Goal: Navigation & Orientation: Find specific page/section

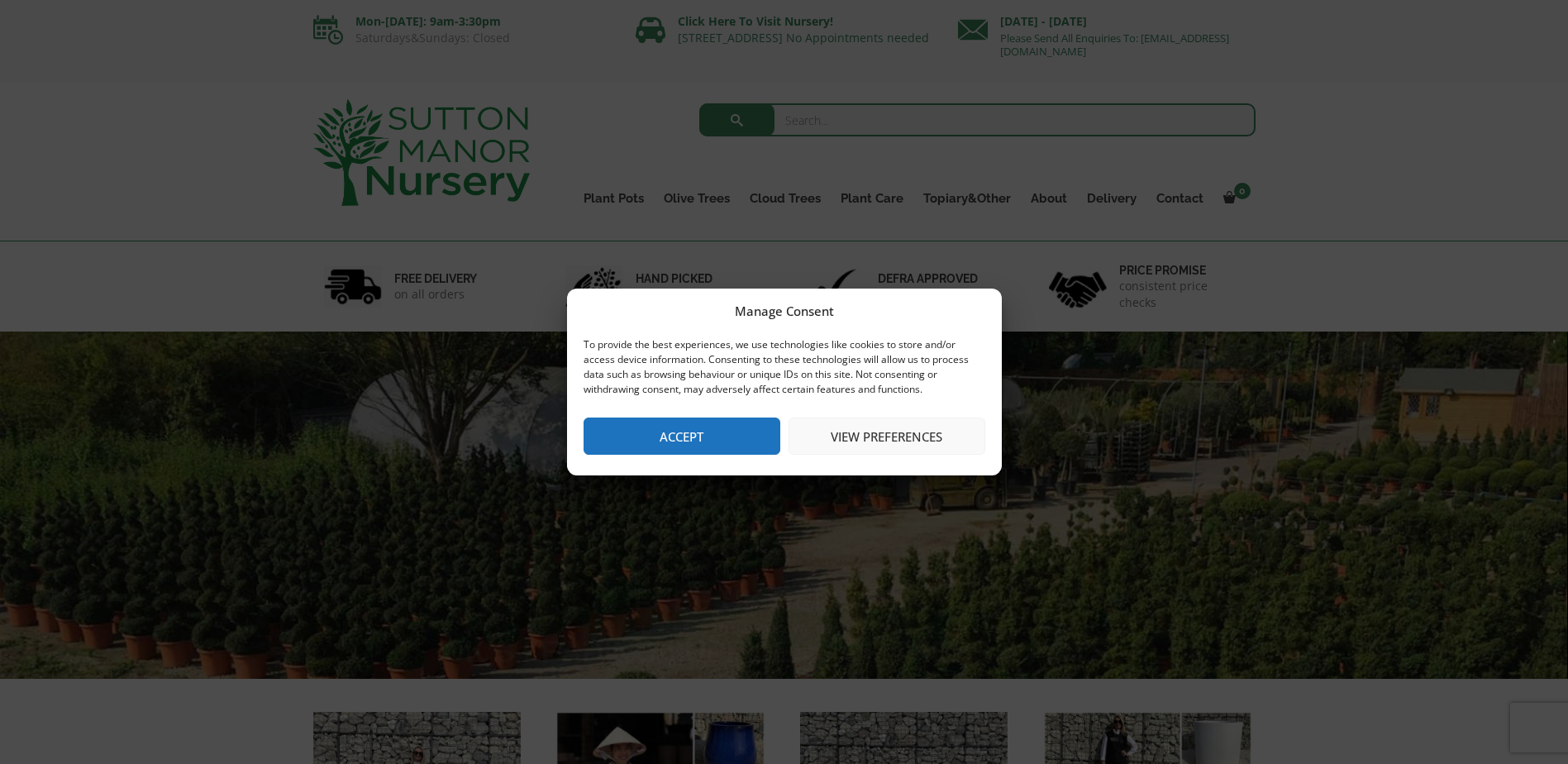
click at [652, 440] on button "Accept" at bounding box center [682, 435] width 197 height 37
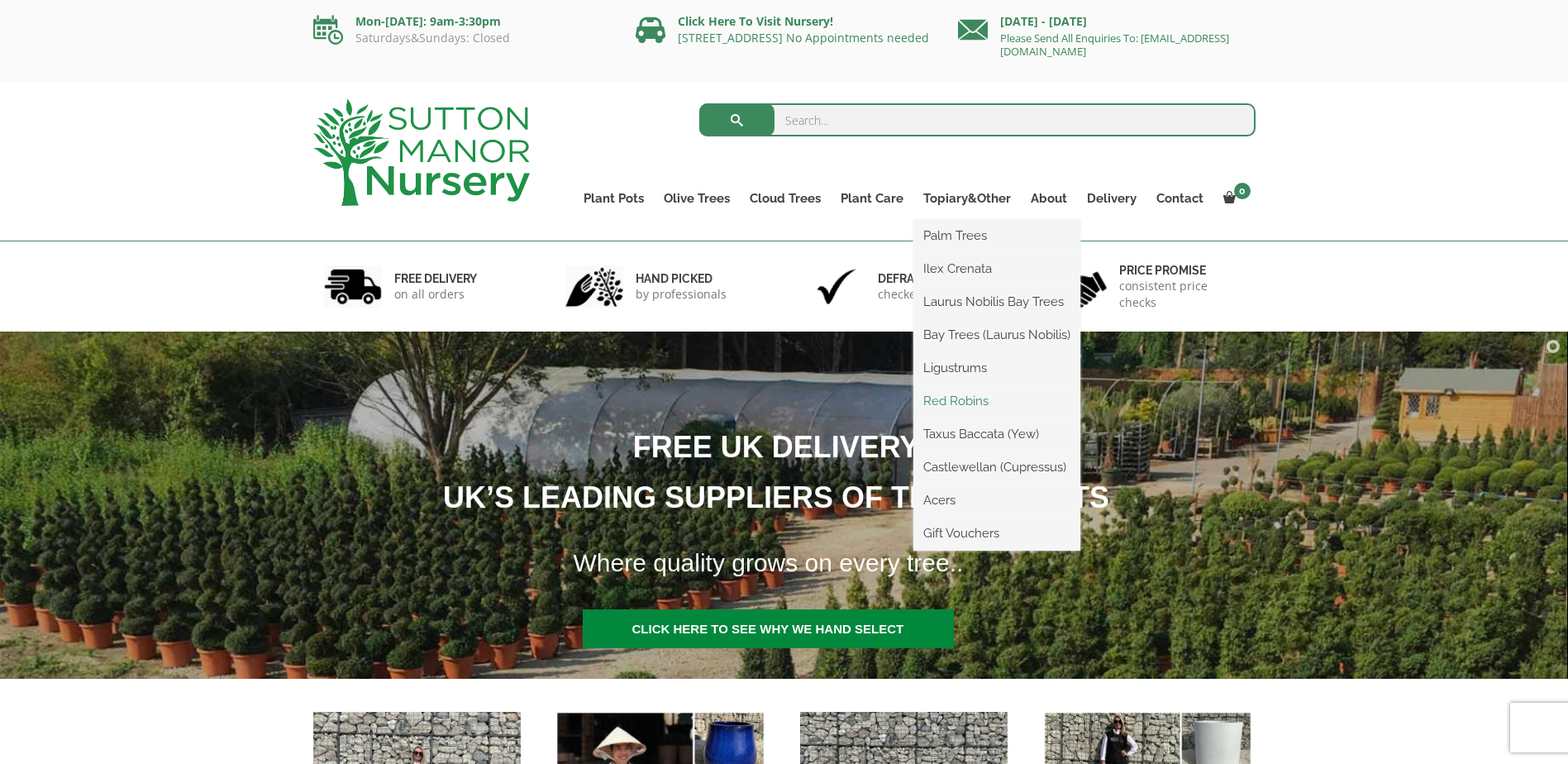
click at [969, 393] on link "Red Robins" at bounding box center [997, 401] width 167 height 25
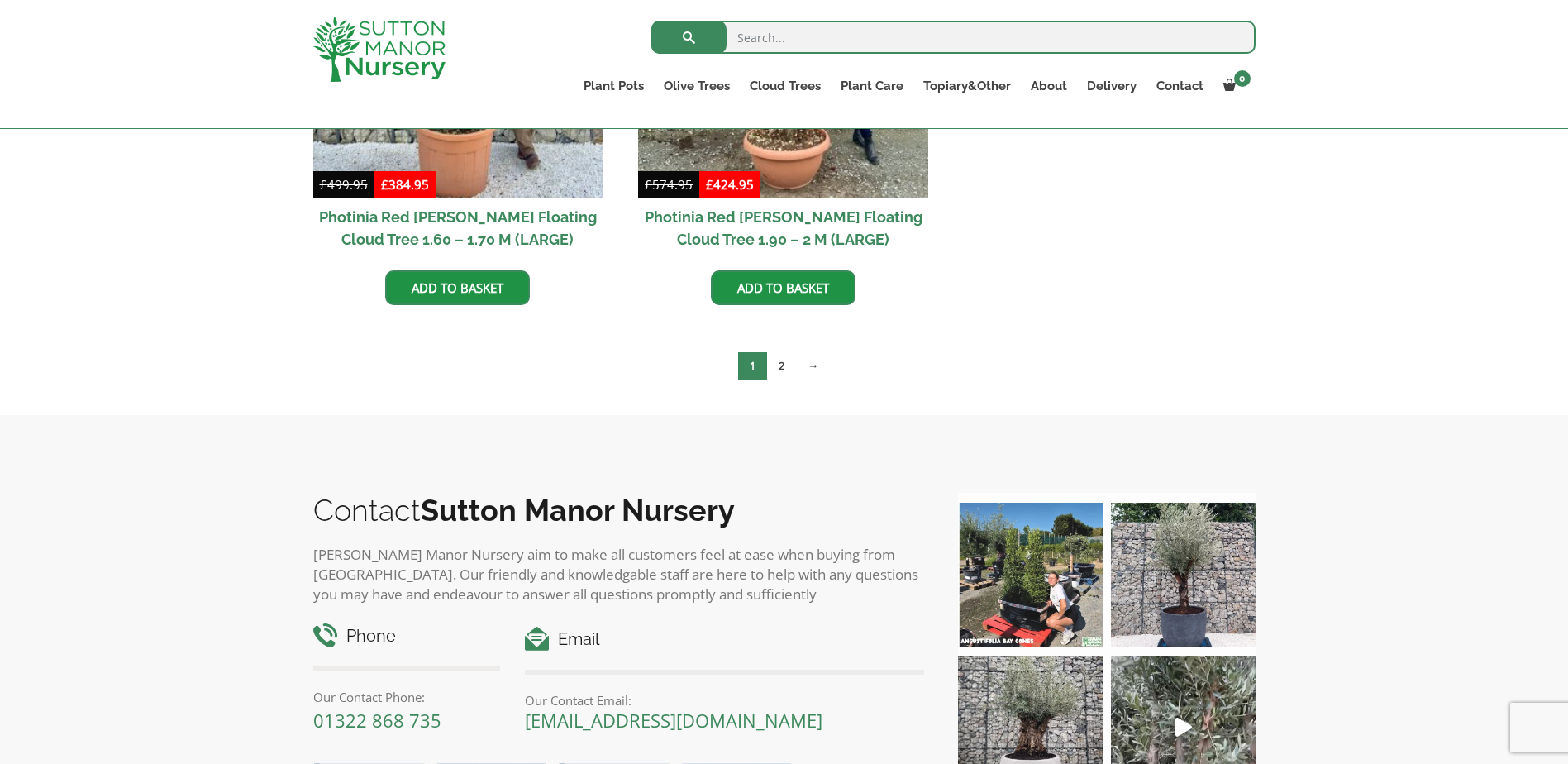
scroll to position [909, 0]
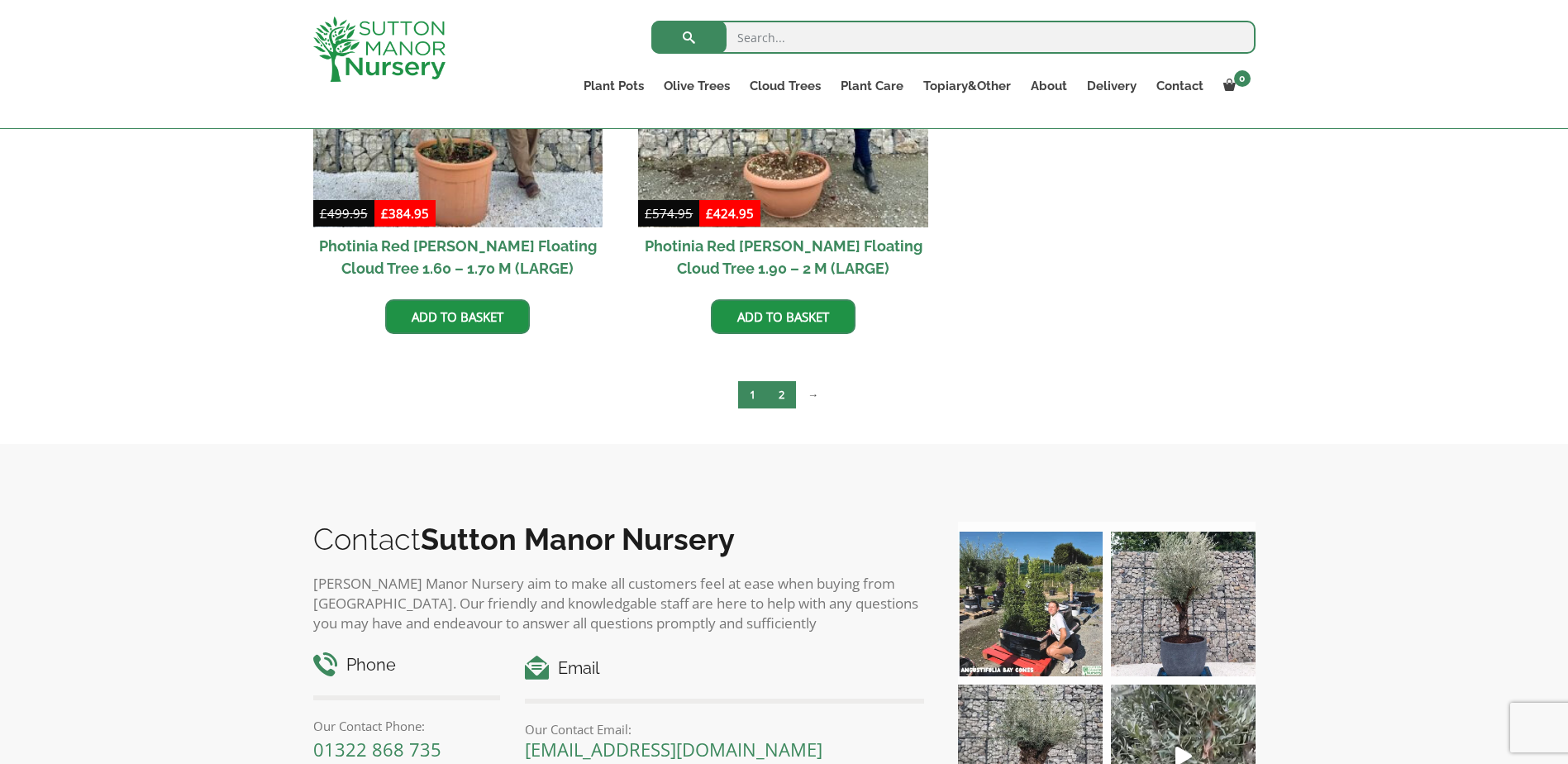
click at [779, 395] on link "2" at bounding box center [782, 395] width 29 height 28
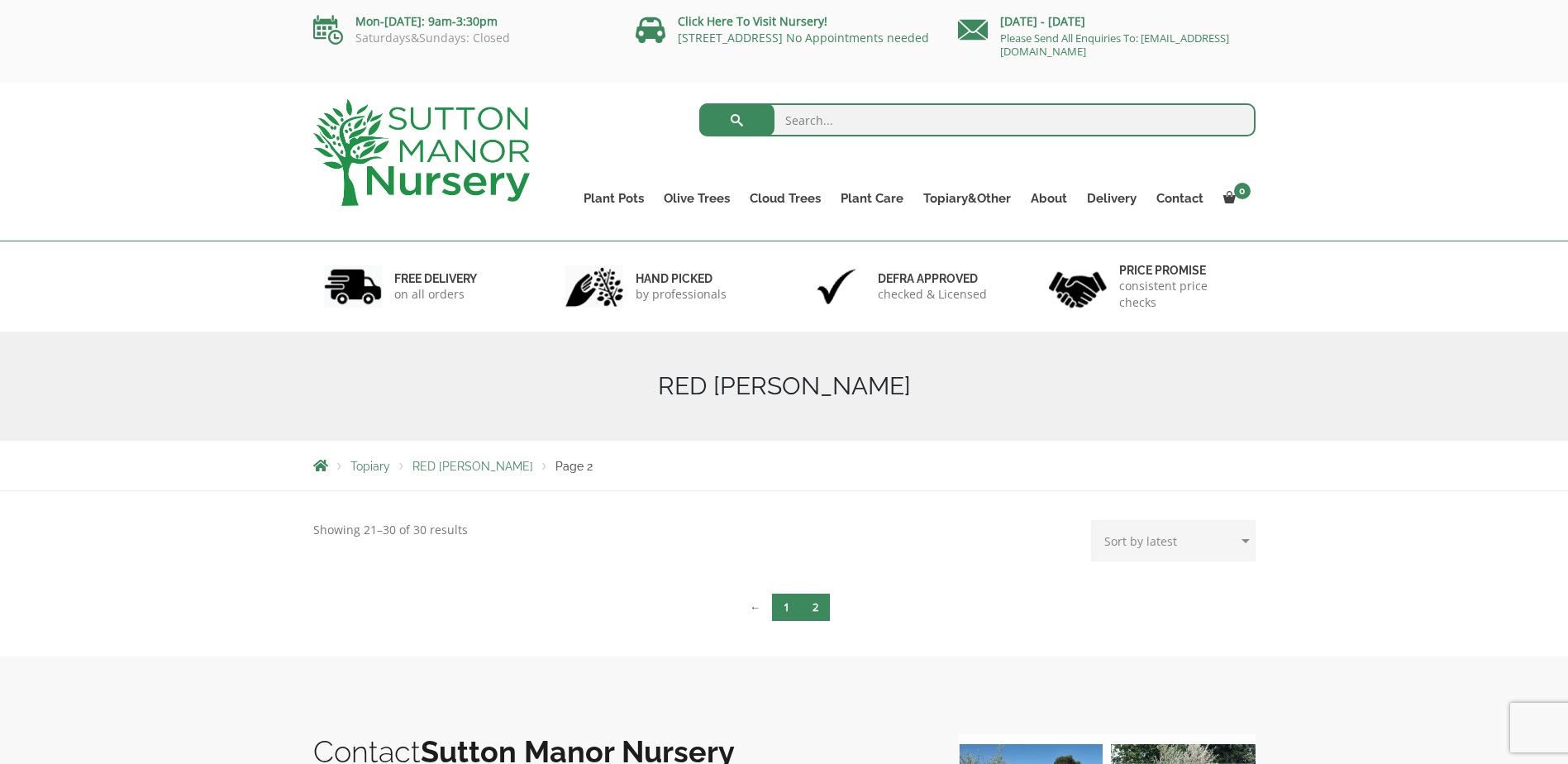
click at [783, 606] on link "1" at bounding box center [787, 607] width 29 height 28
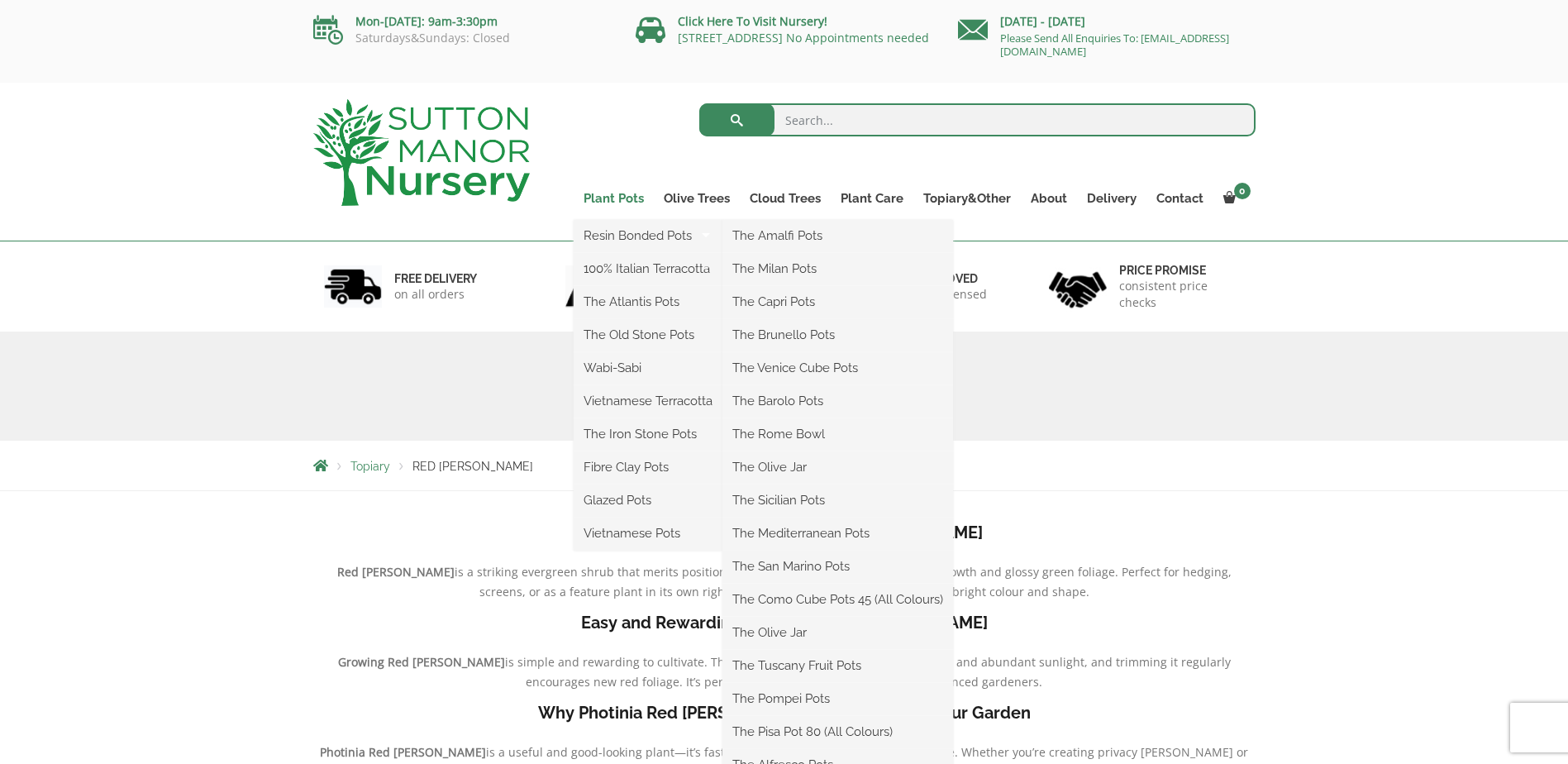
click at [609, 196] on link "Plant Pots" at bounding box center [613, 198] width 80 height 23
click at [616, 225] on link "Resin Bonded Pots" at bounding box center [648, 236] width 149 height 25
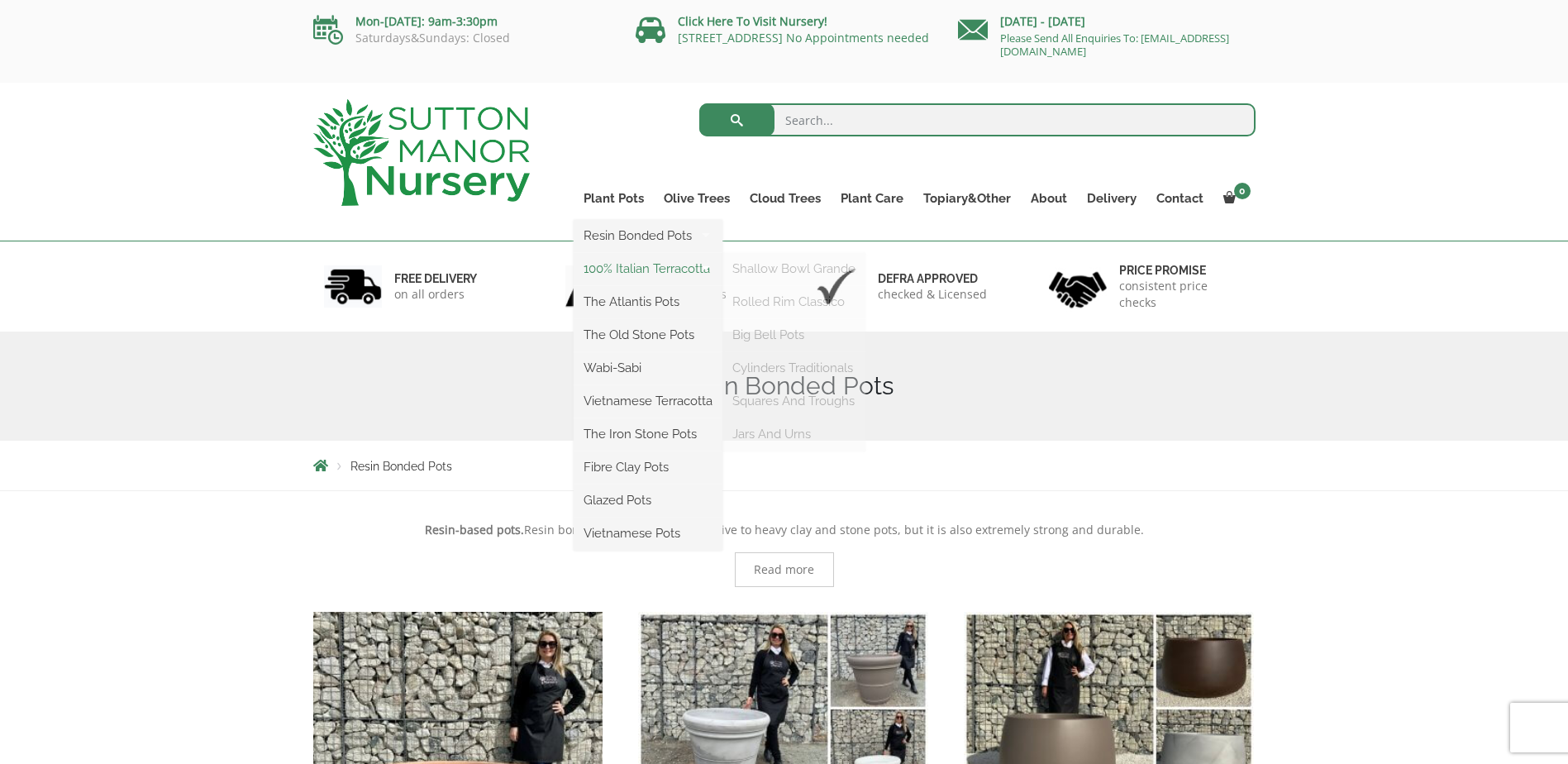
click at [656, 270] on link "100% Italian Terracotta" at bounding box center [648, 268] width 149 height 25
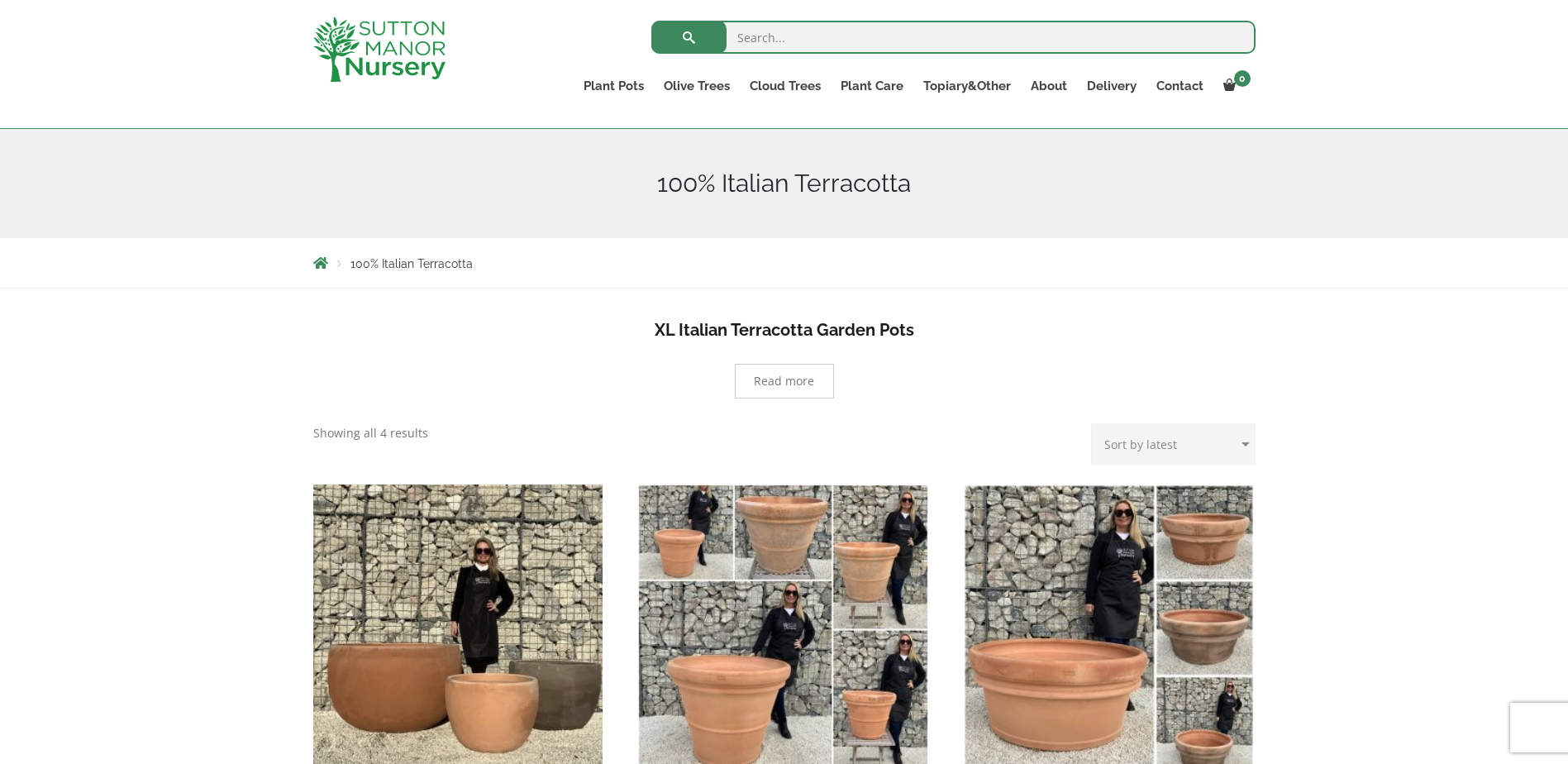
scroll to position [165, 0]
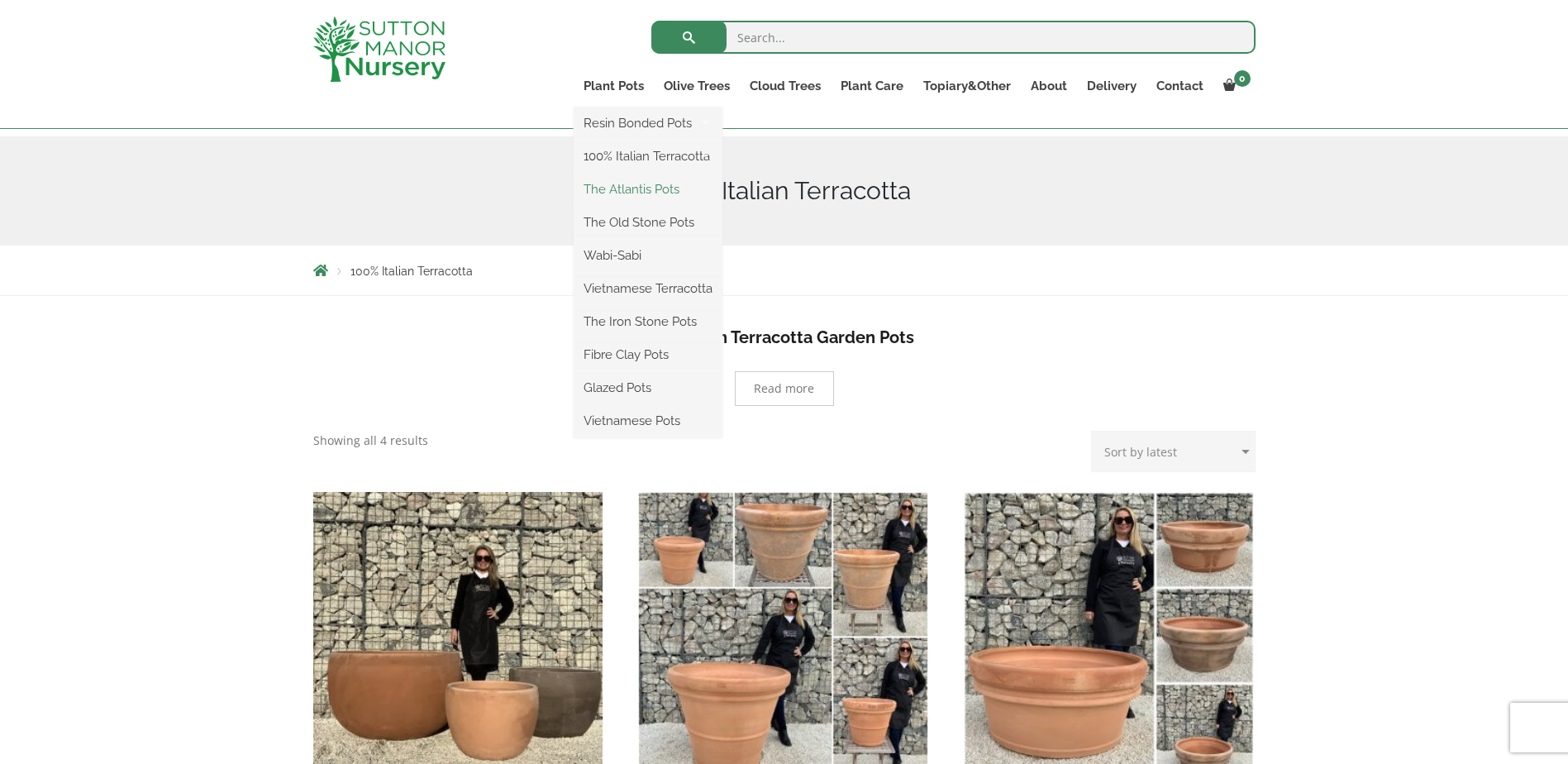
click at [649, 182] on link "The Atlantis Pots" at bounding box center [648, 189] width 149 height 25
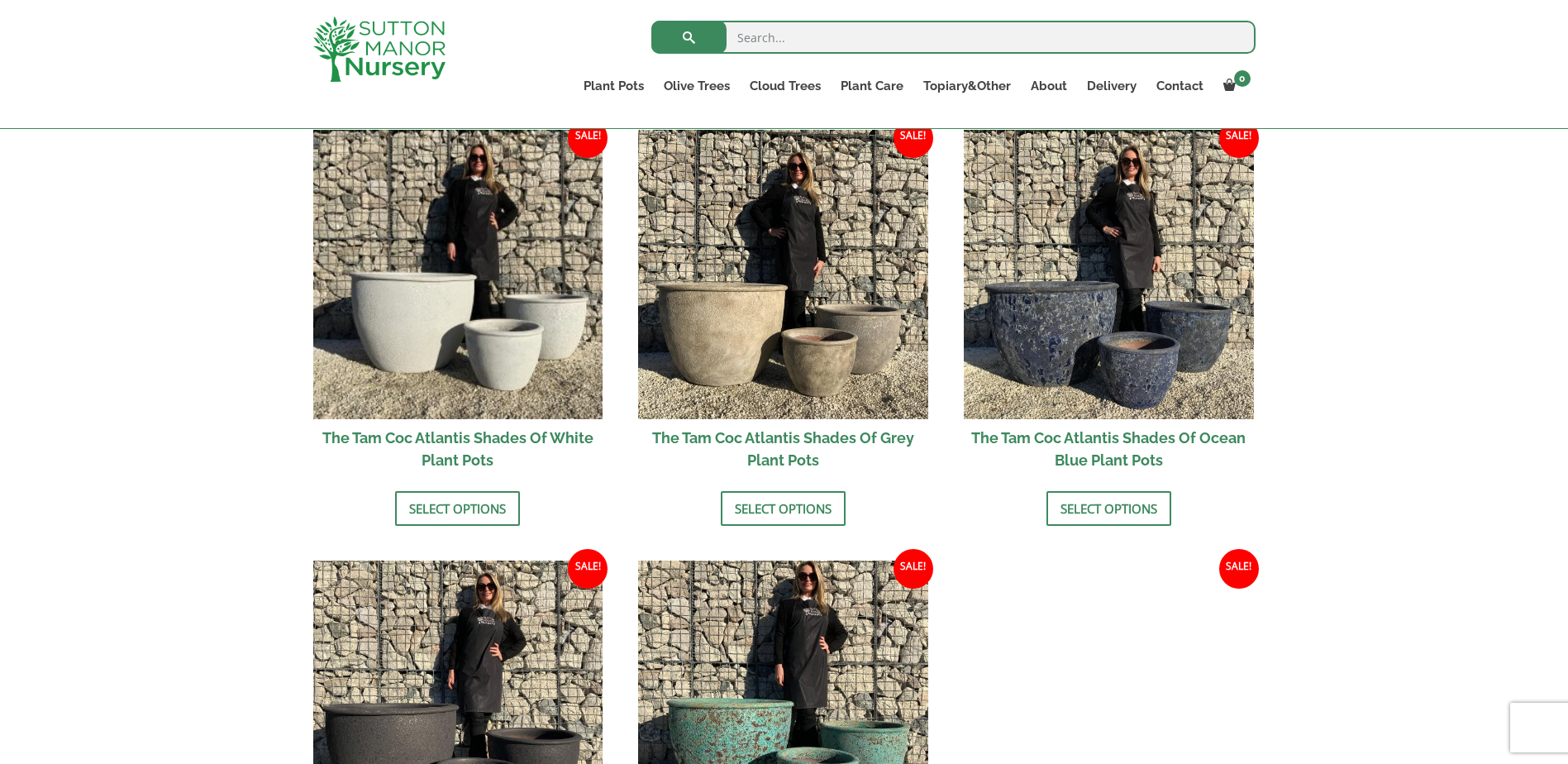
scroll to position [992, 0]
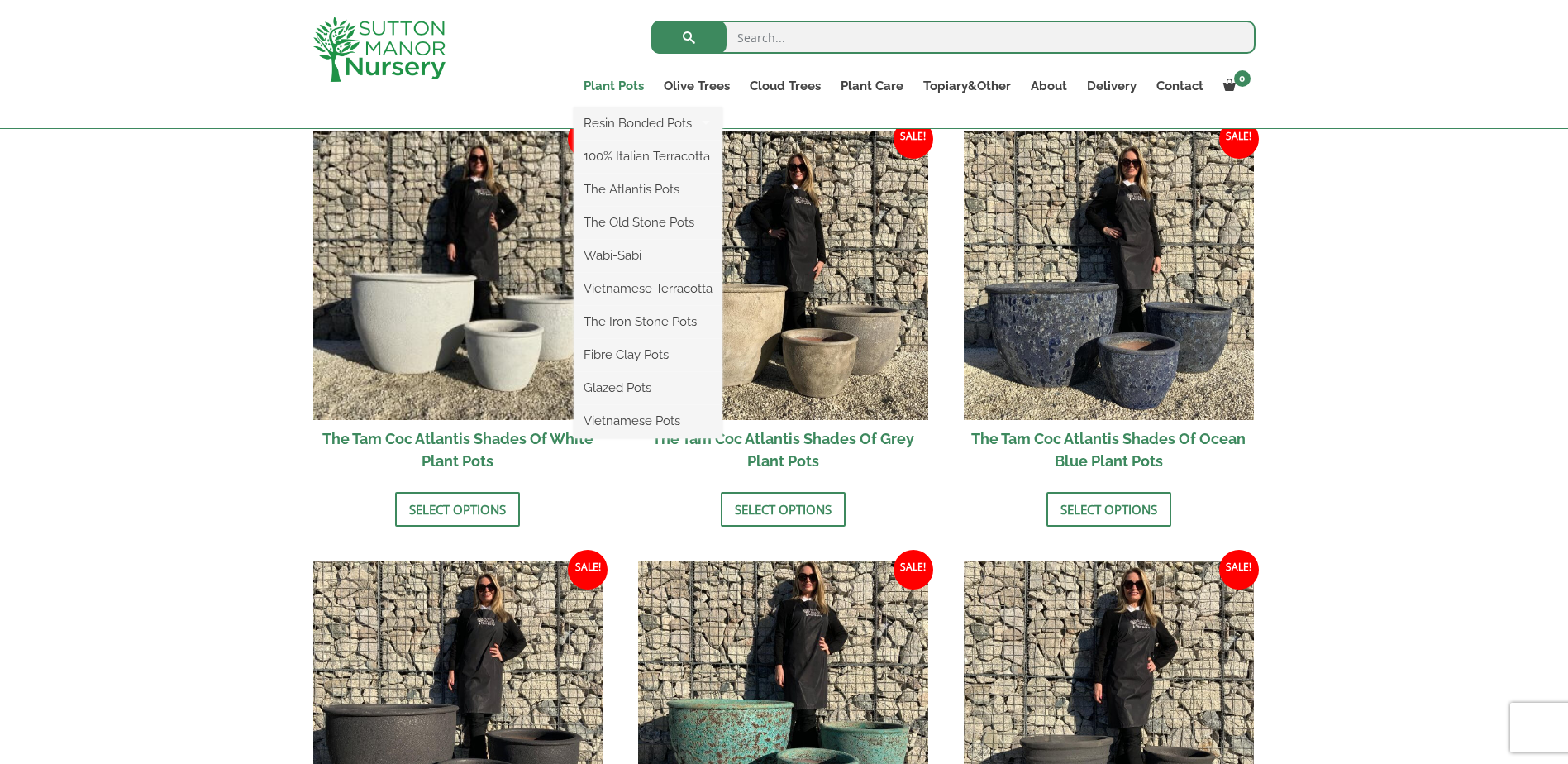
click at [601, 81] on link "Plant Pots" at bounding box center [613, 86] width 80 height 23
click at [638, 221] on link "The Old Stone Pots" at bounding box center [648, 222] width 149 height 25
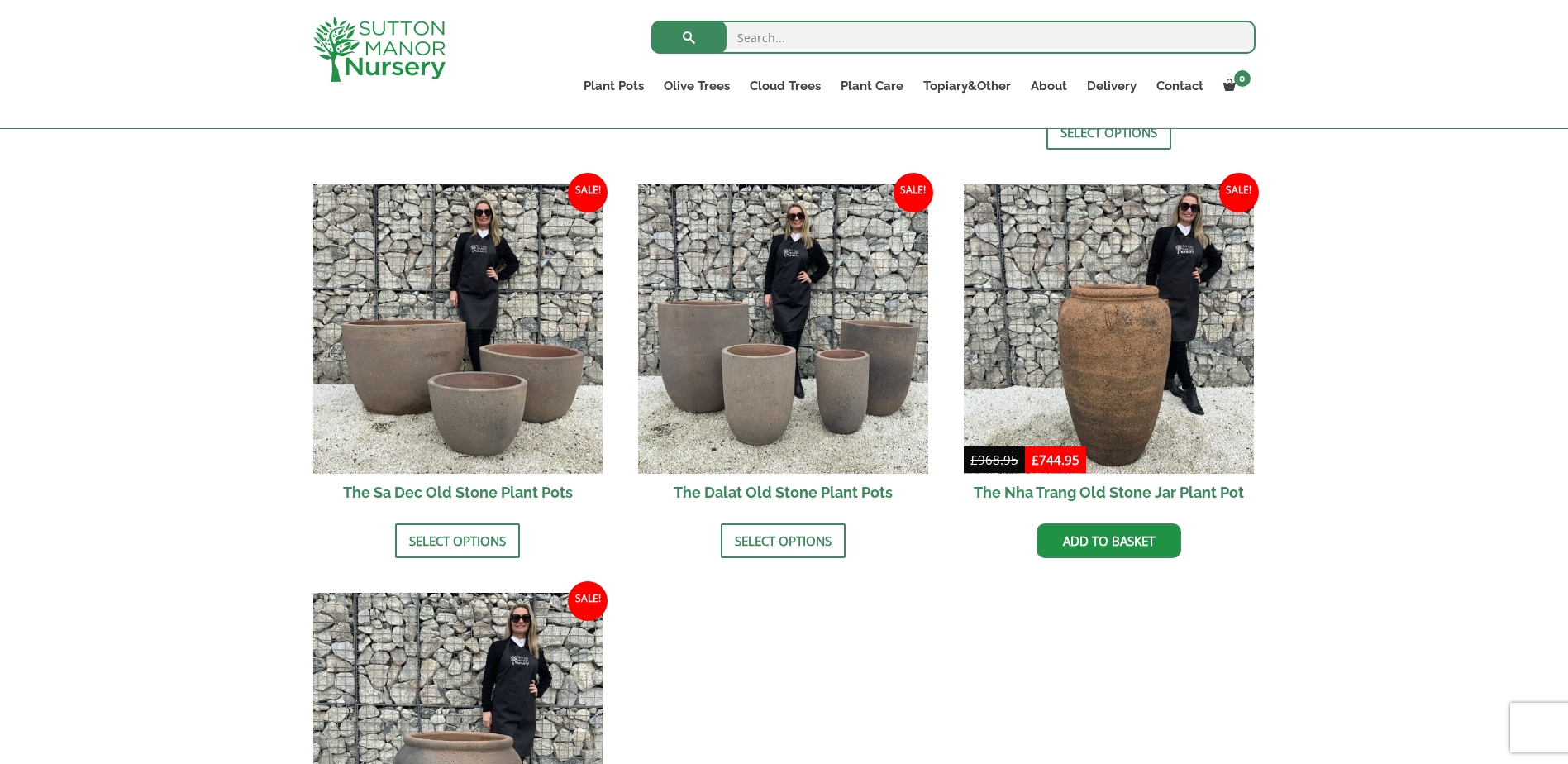
scroll to position [744, 0]
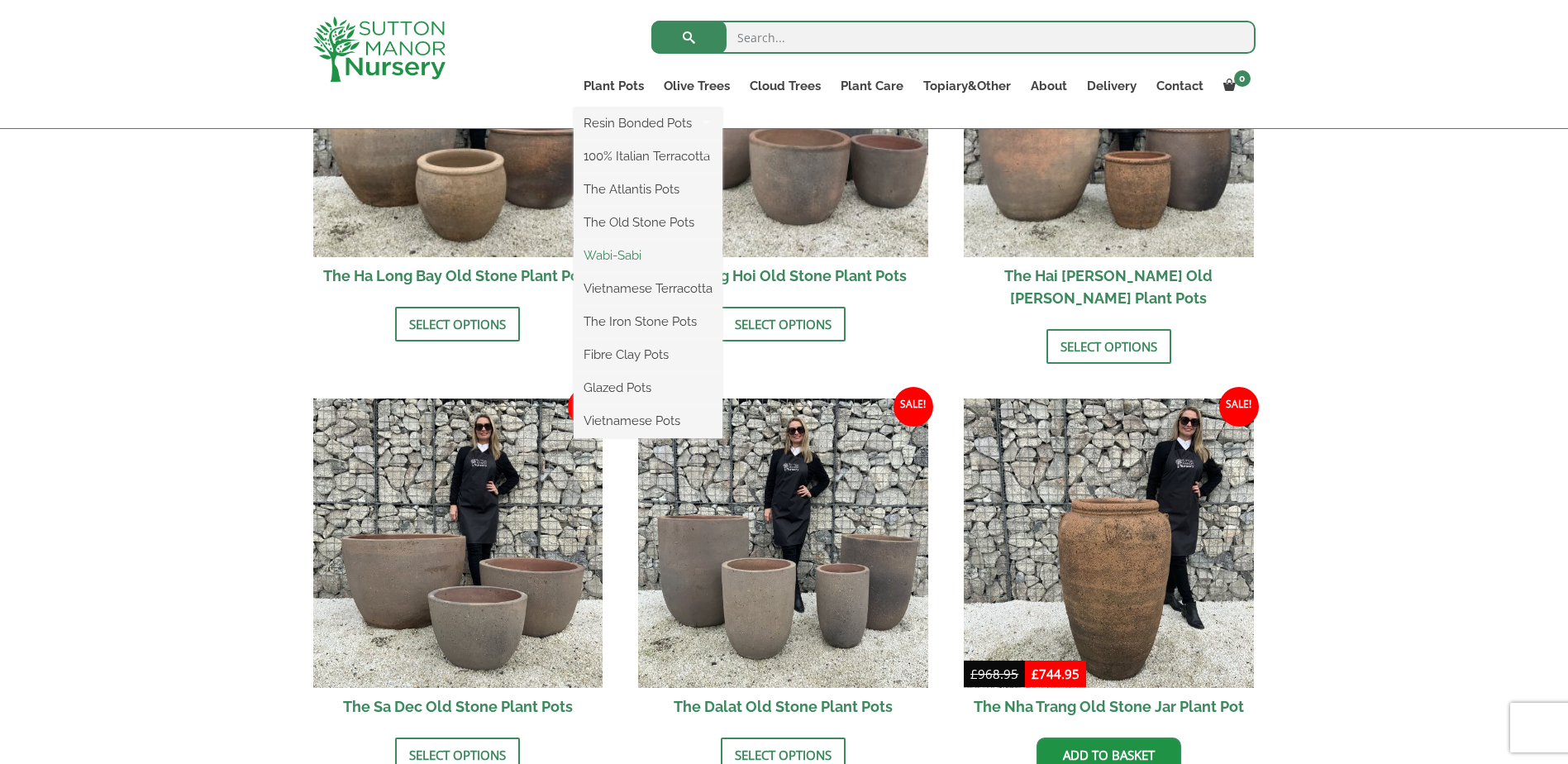
click at [636, 245] on link "Wabi-Sabi" at bounding box center [648, 256] width 149 height 25
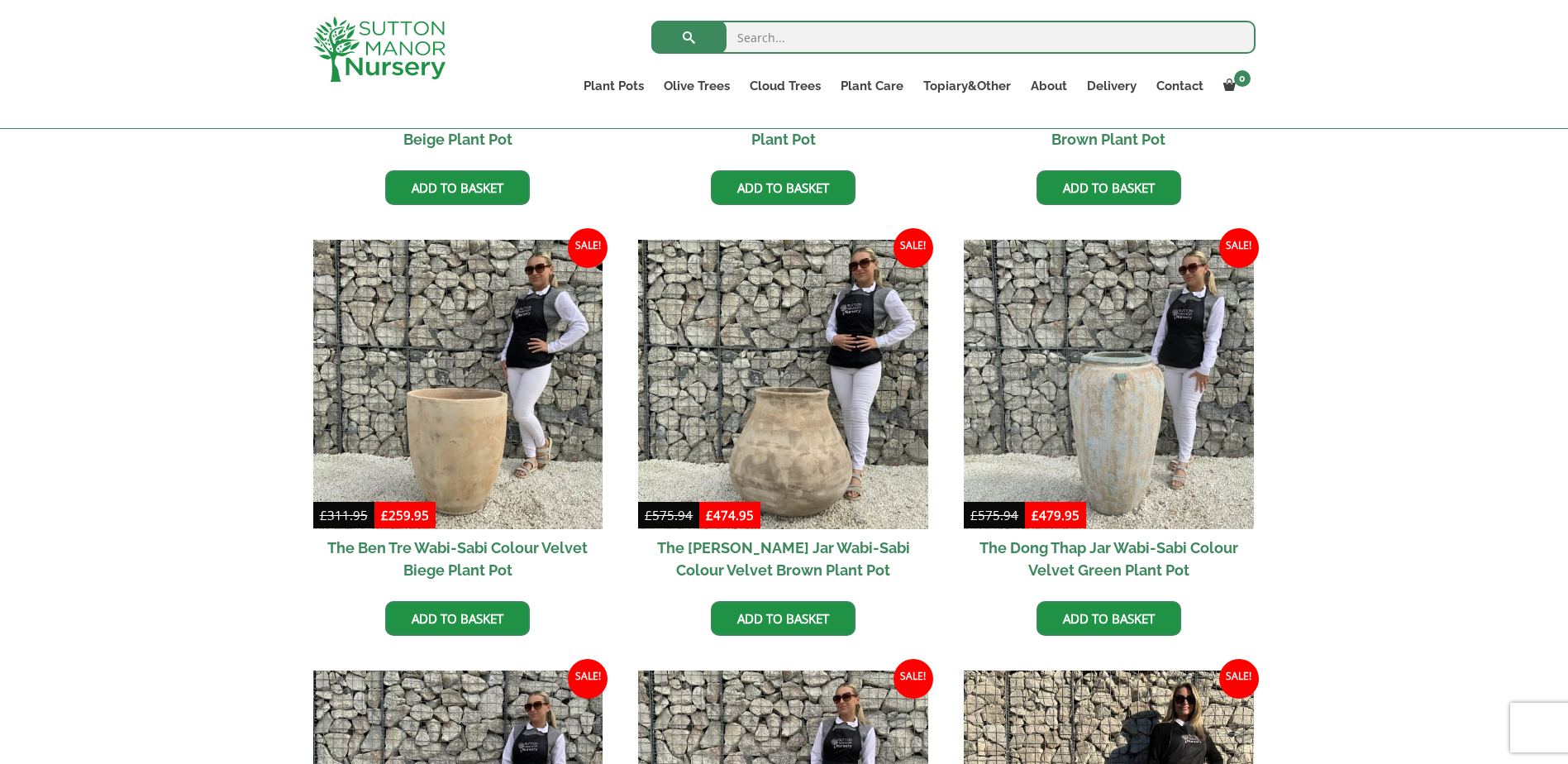
scroll to position [744, 0]
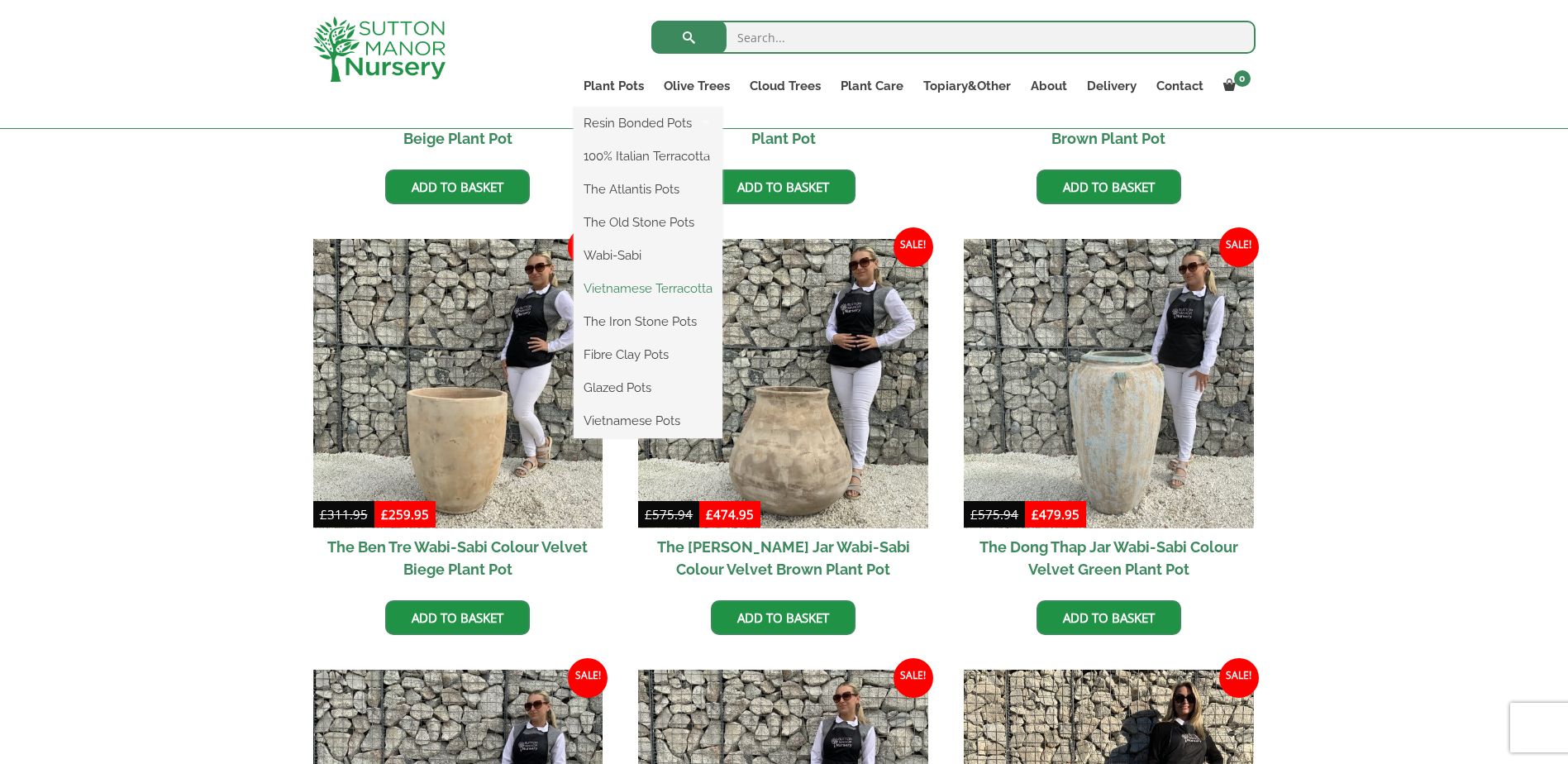
click at [628, 282] on link "Vietnamese Terracotta" at bounding box center [648, 288] width 149 height 25
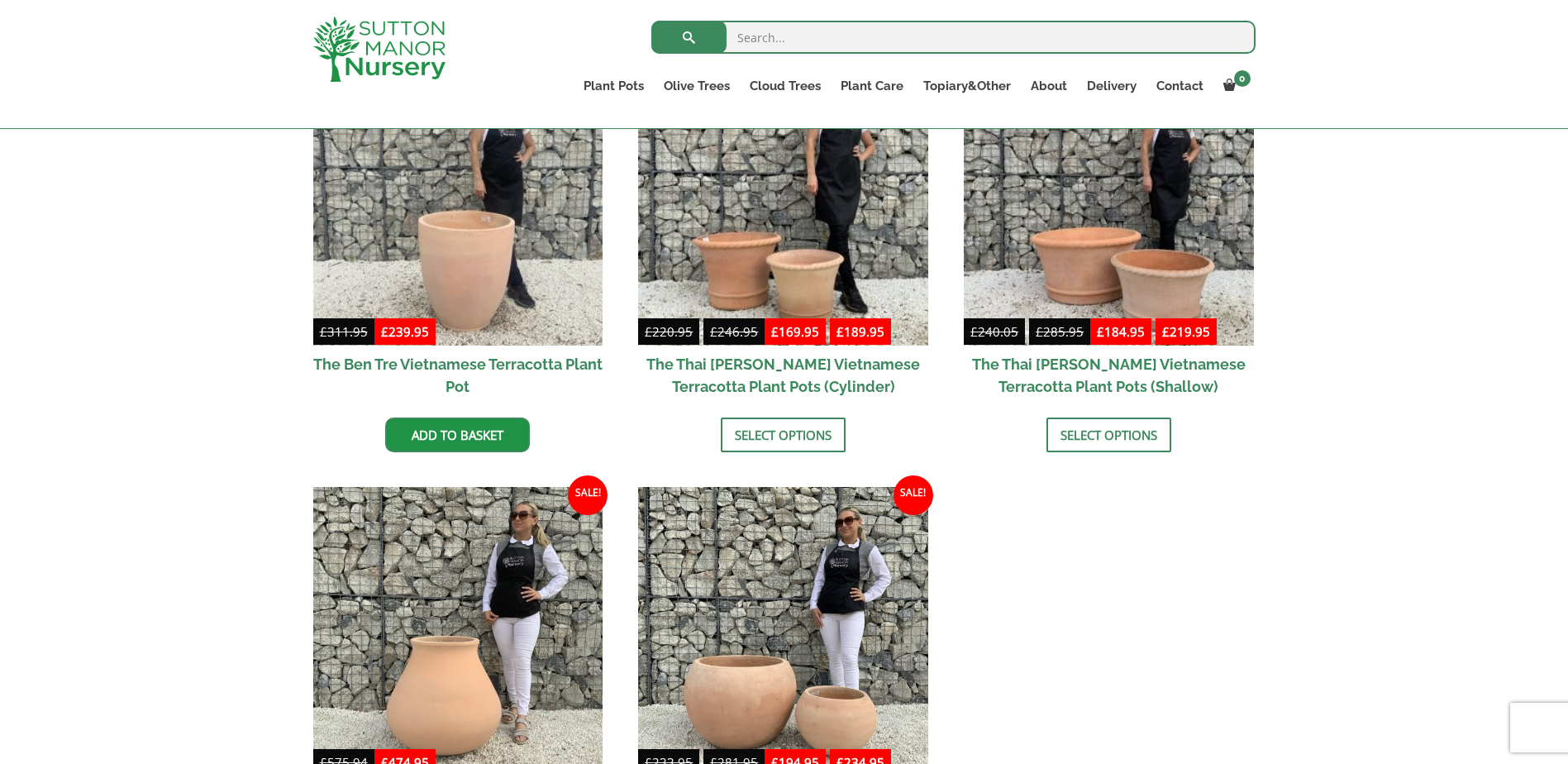
scroll to position [662, 0]
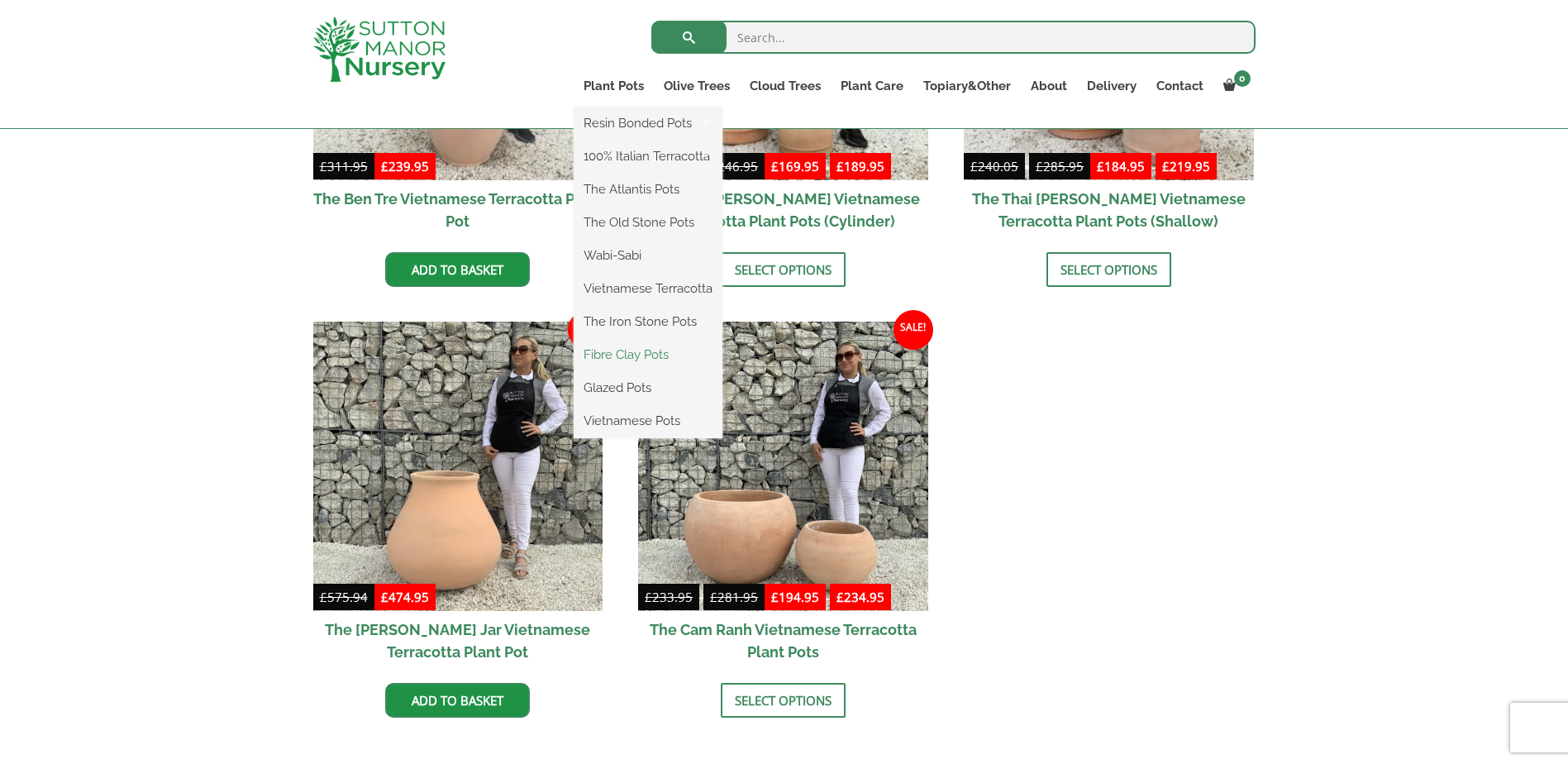
click at [644, 356] on link "Fibre Clay Pots" at bounding box center [648, 354] width 149 height 25
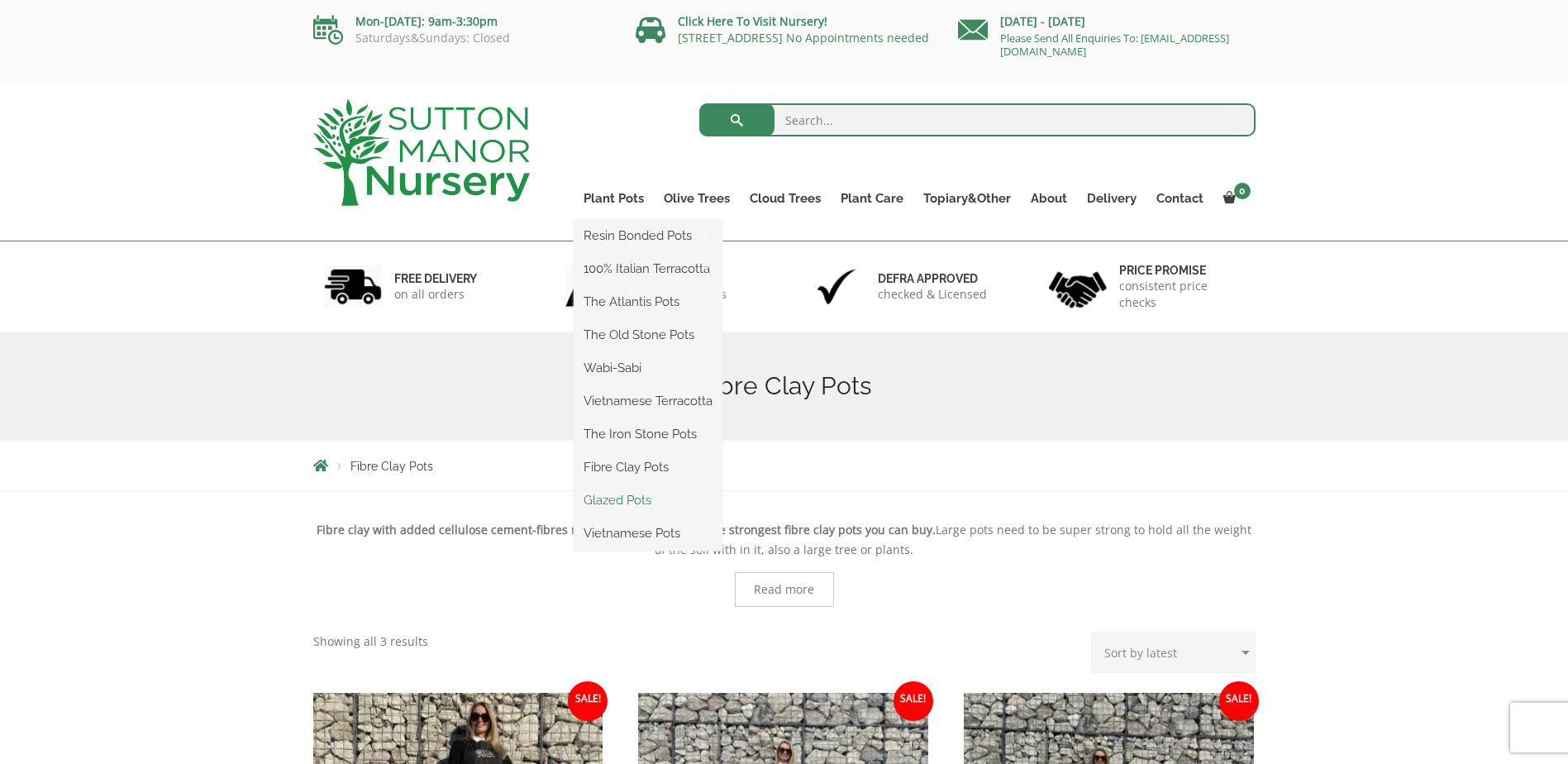
click at [627, 502] on link "Glazed Pots" at bounding box center [648, 500] width 149 height 25
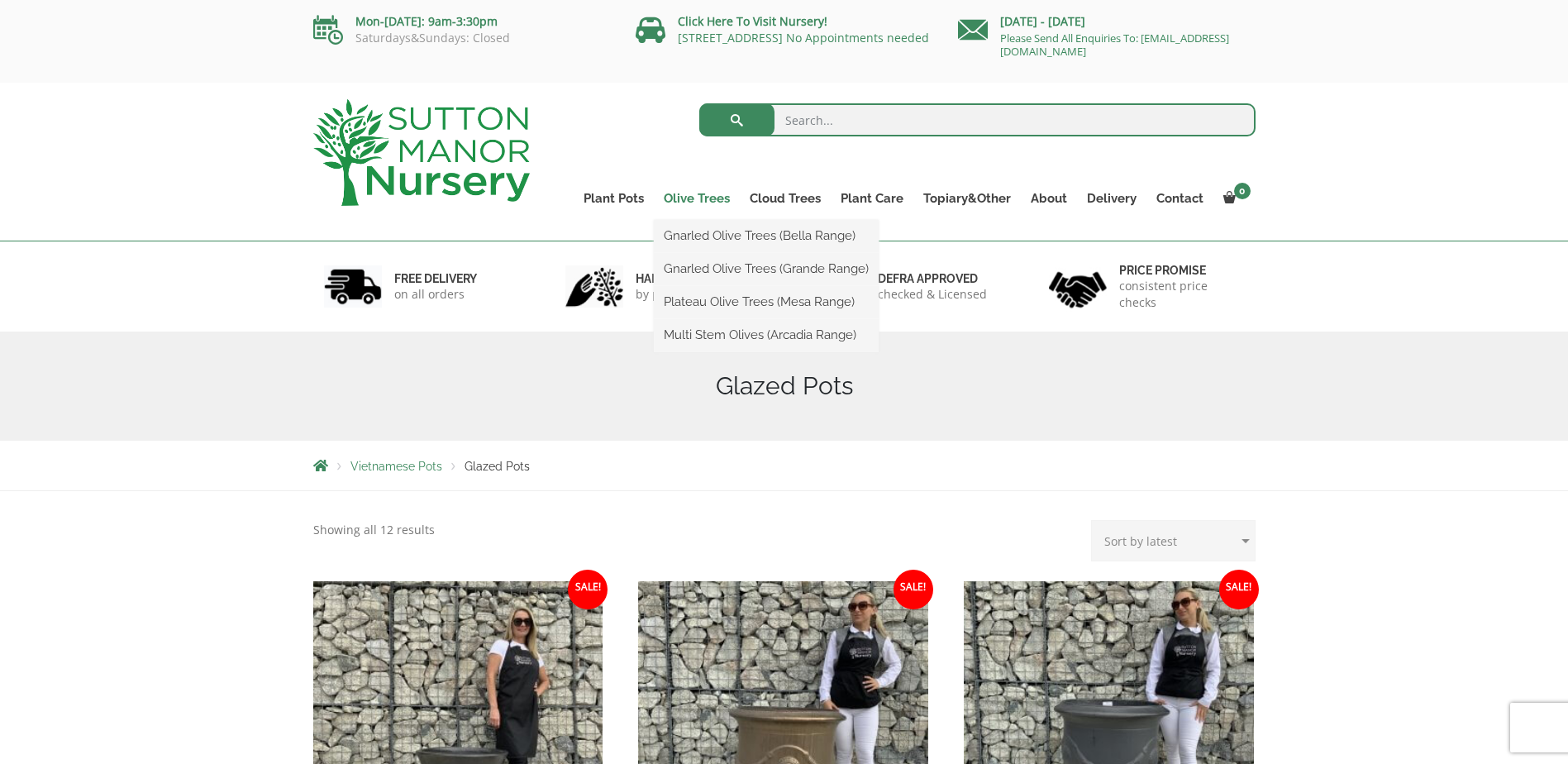
click at [689, 200] on link "Olive Trees" at bounding box center [697, 198] width 86 height 23
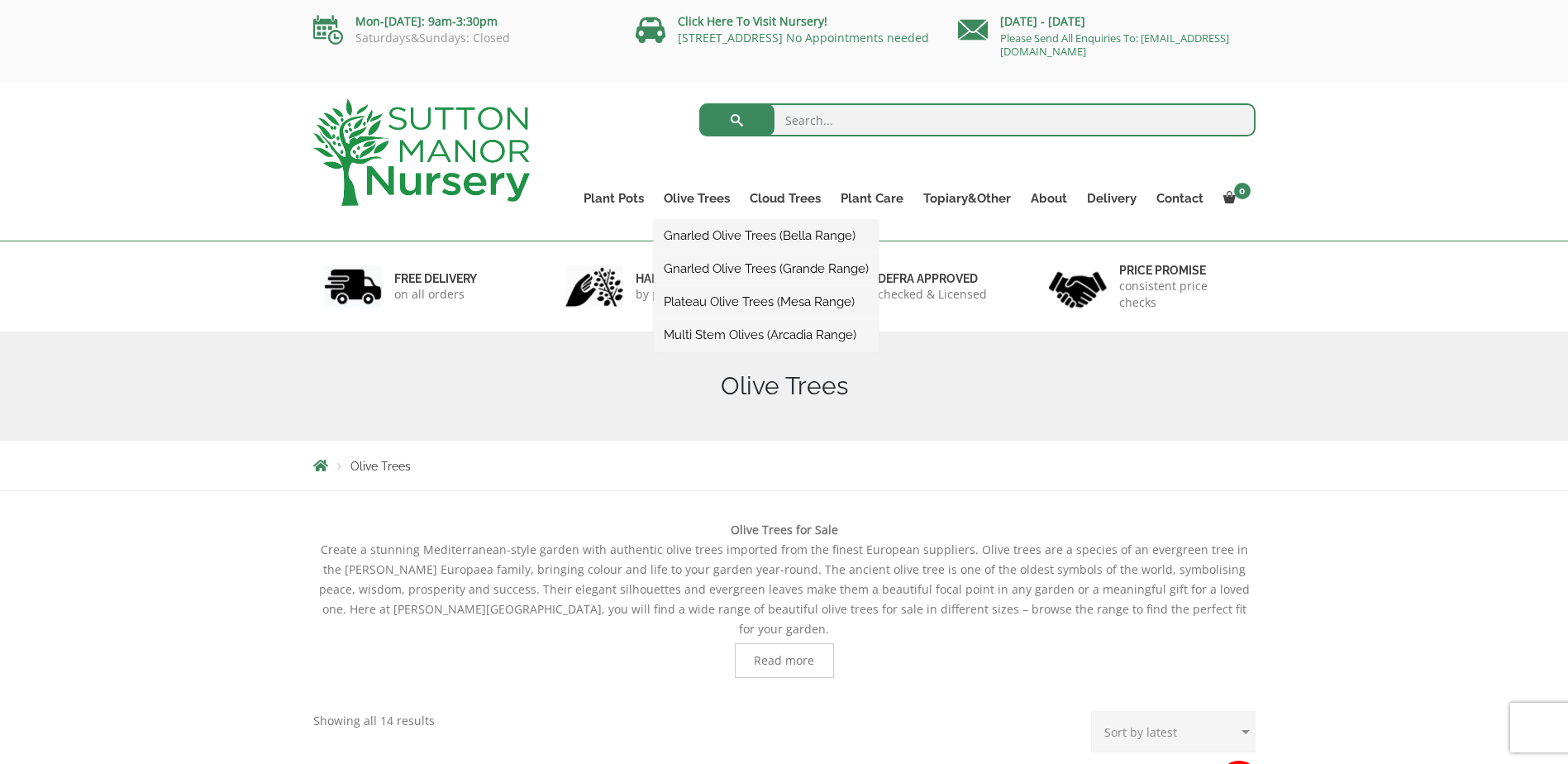
click at [697, 231] on link "Gnarled Olive Trees (Bella Range)" at bounding box center [766, 236] width 224 height 25
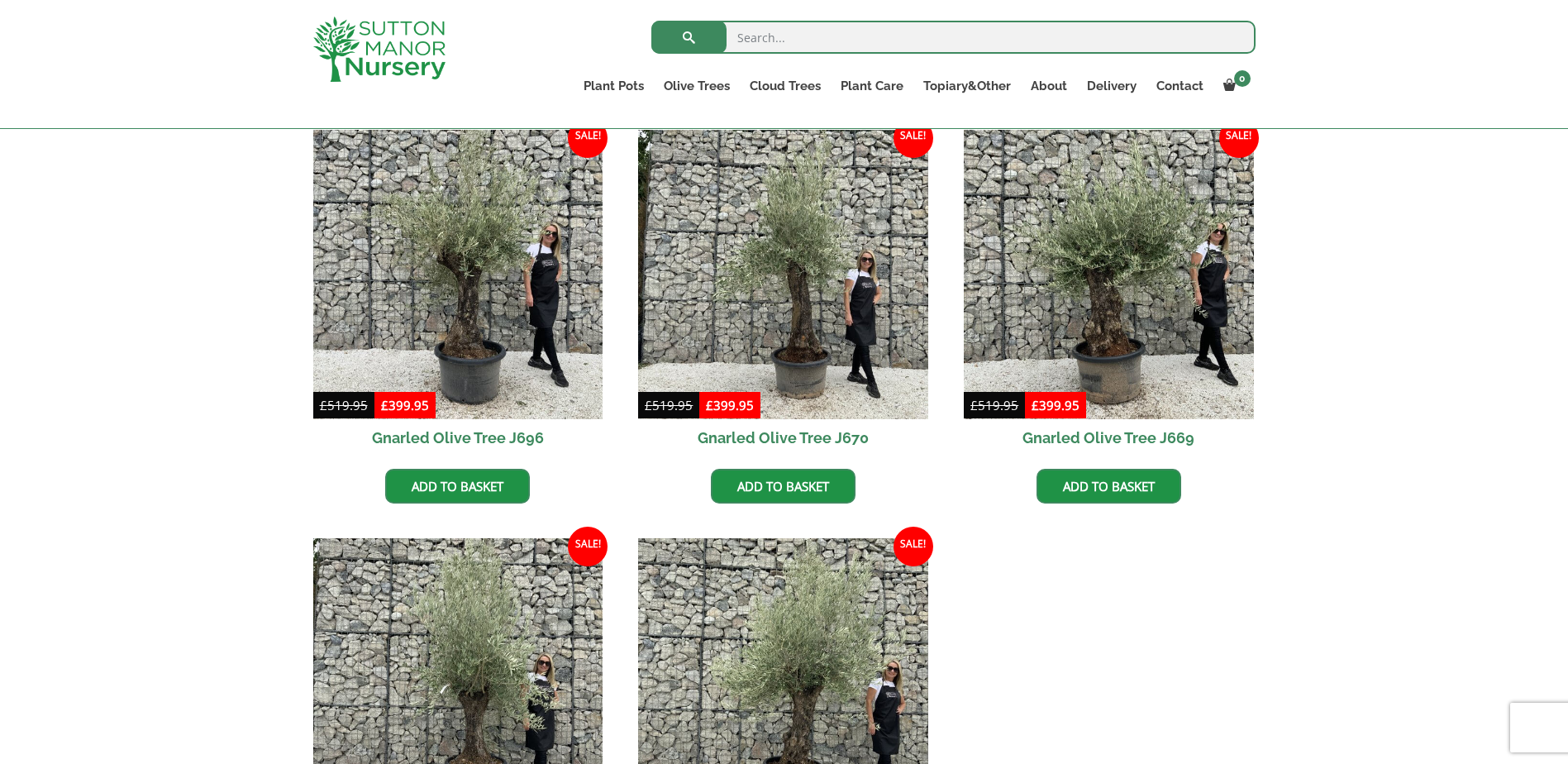
scroll to position [579, 0]
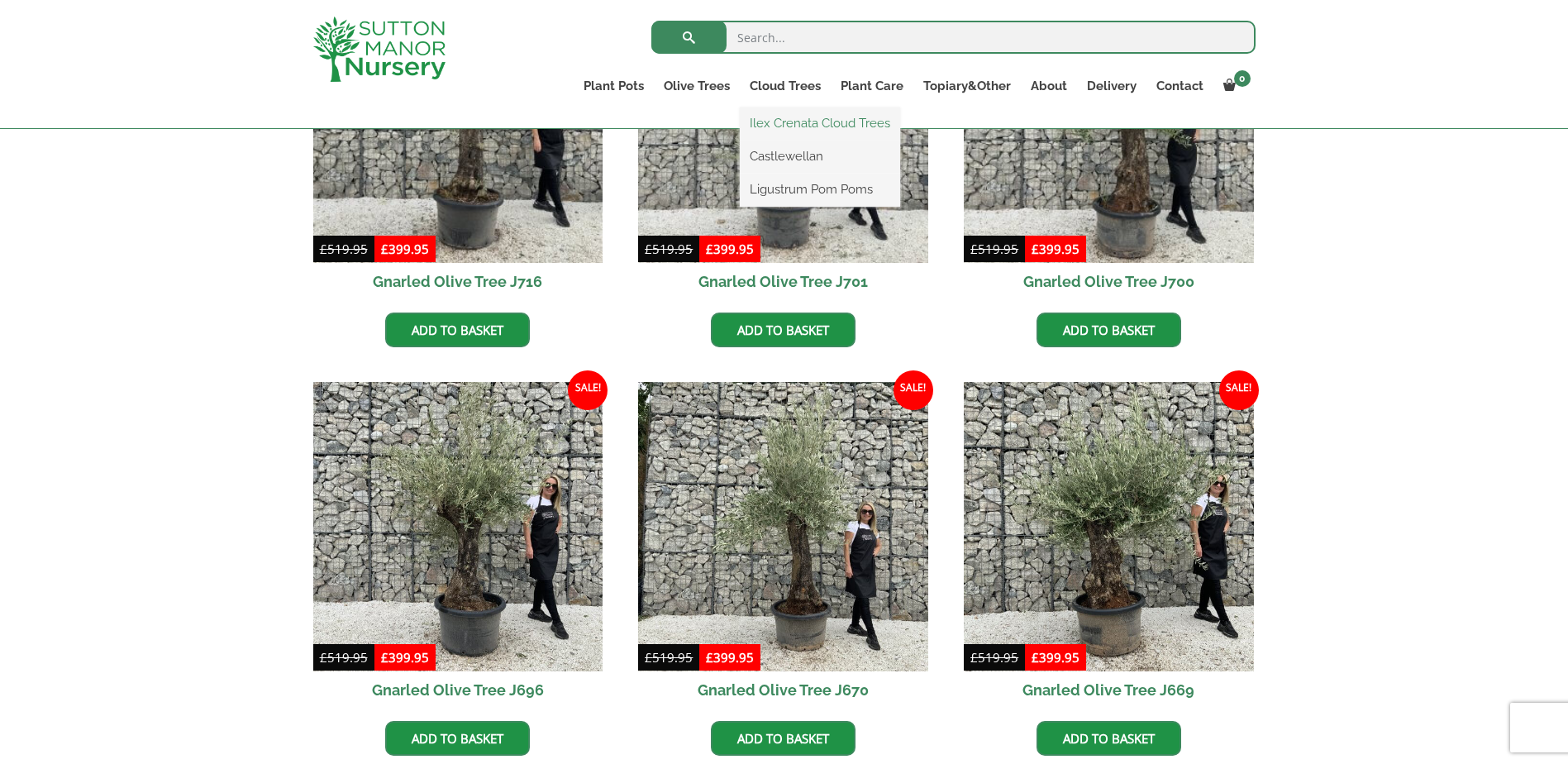
click at [793, 120] on link "Ilex Crenata Cloud Trees" at bounding box center [820, 123] width 160 height 25
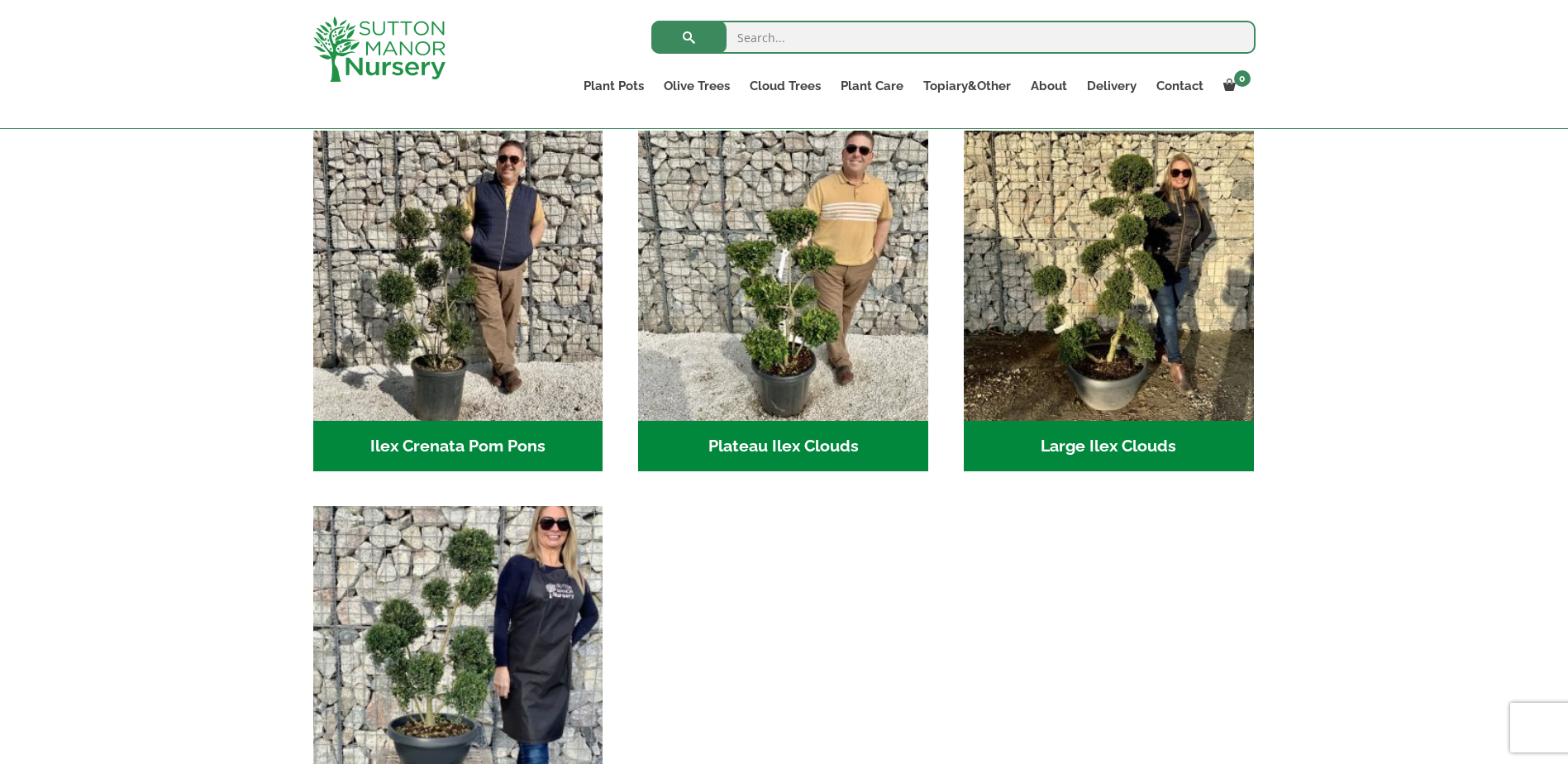
scroll to position [330, 0]
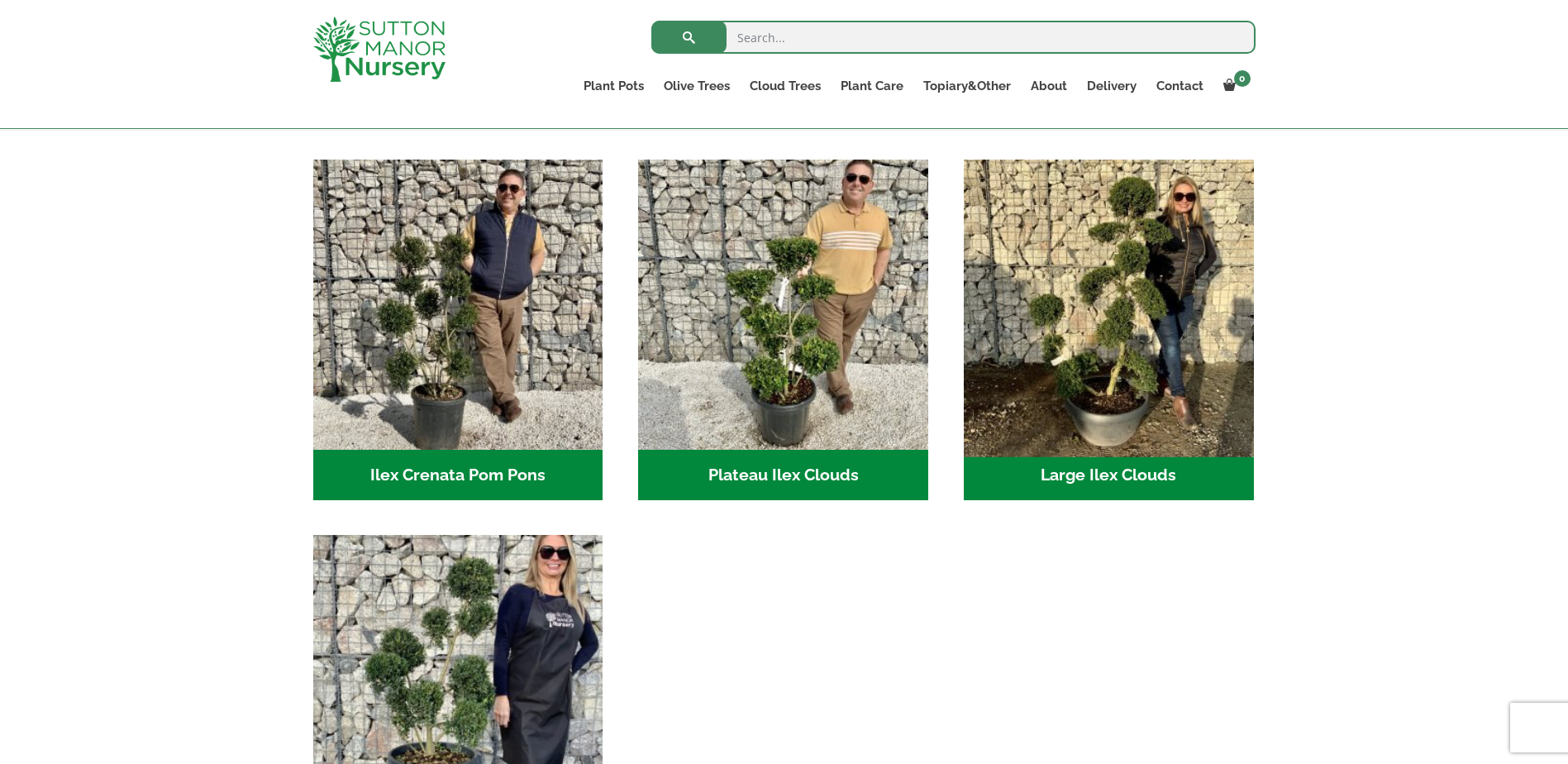
click at [1085, 381] on img "Visit product category Large Ilex Clouds" at bounding box center [1109, 305] width 304 height 305
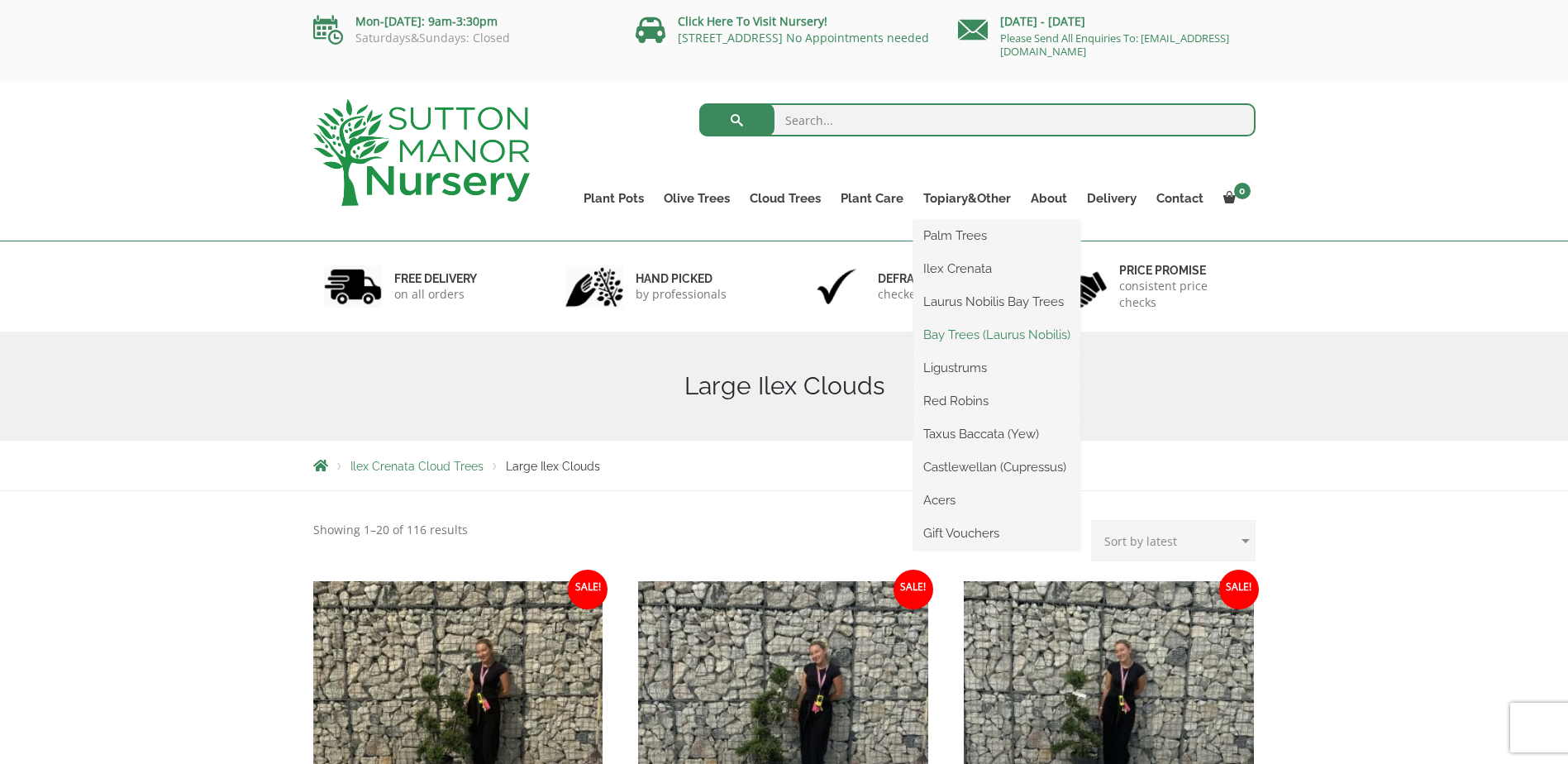
click at [992, 330] on link "Bay Trees (Laurus Nobilis)" at bounding box center [997, 335] width 167 height 25
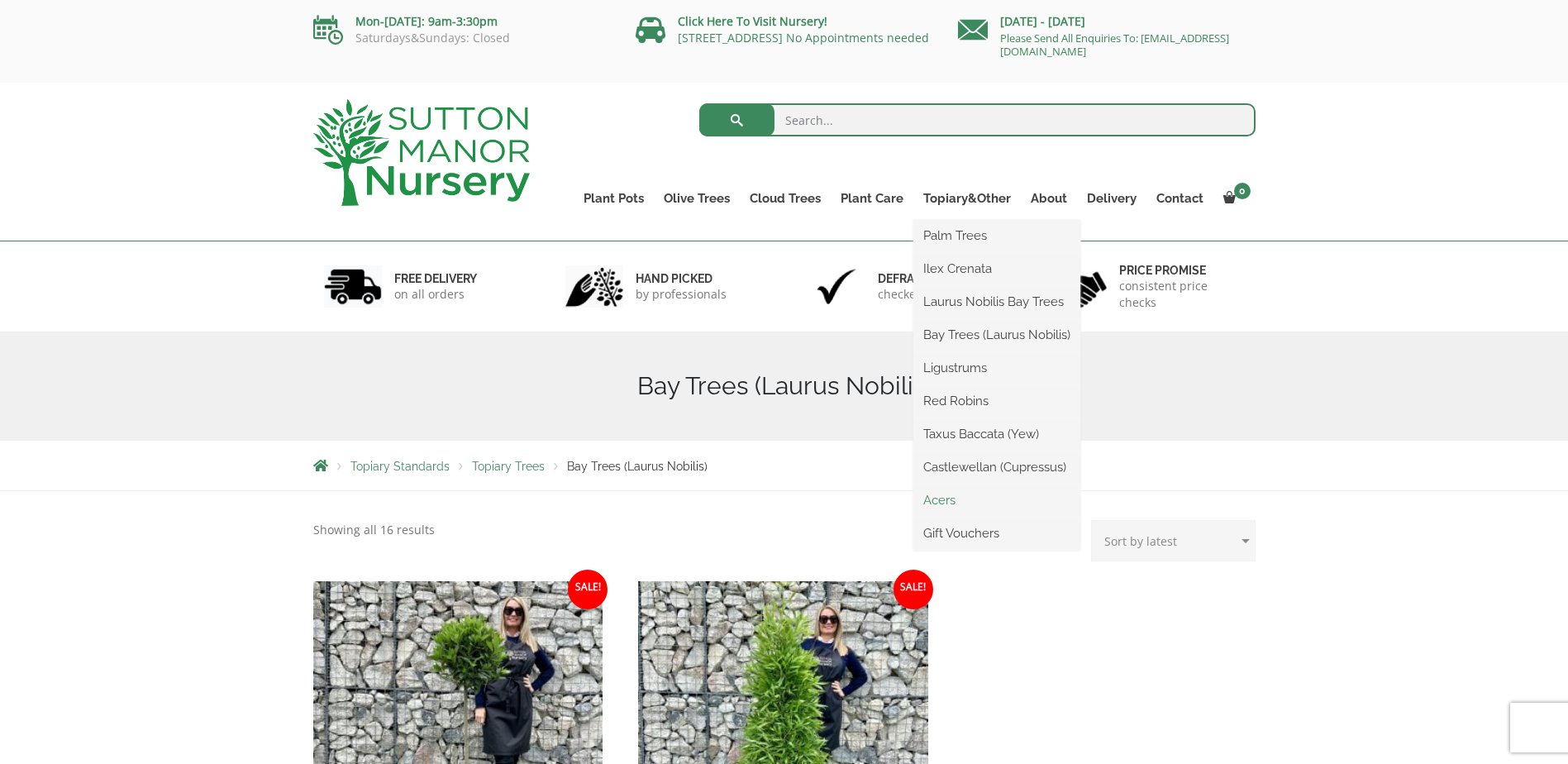
click at [954, 496] on link "Acers" at bounding box center [997, 500] width 167 height 25
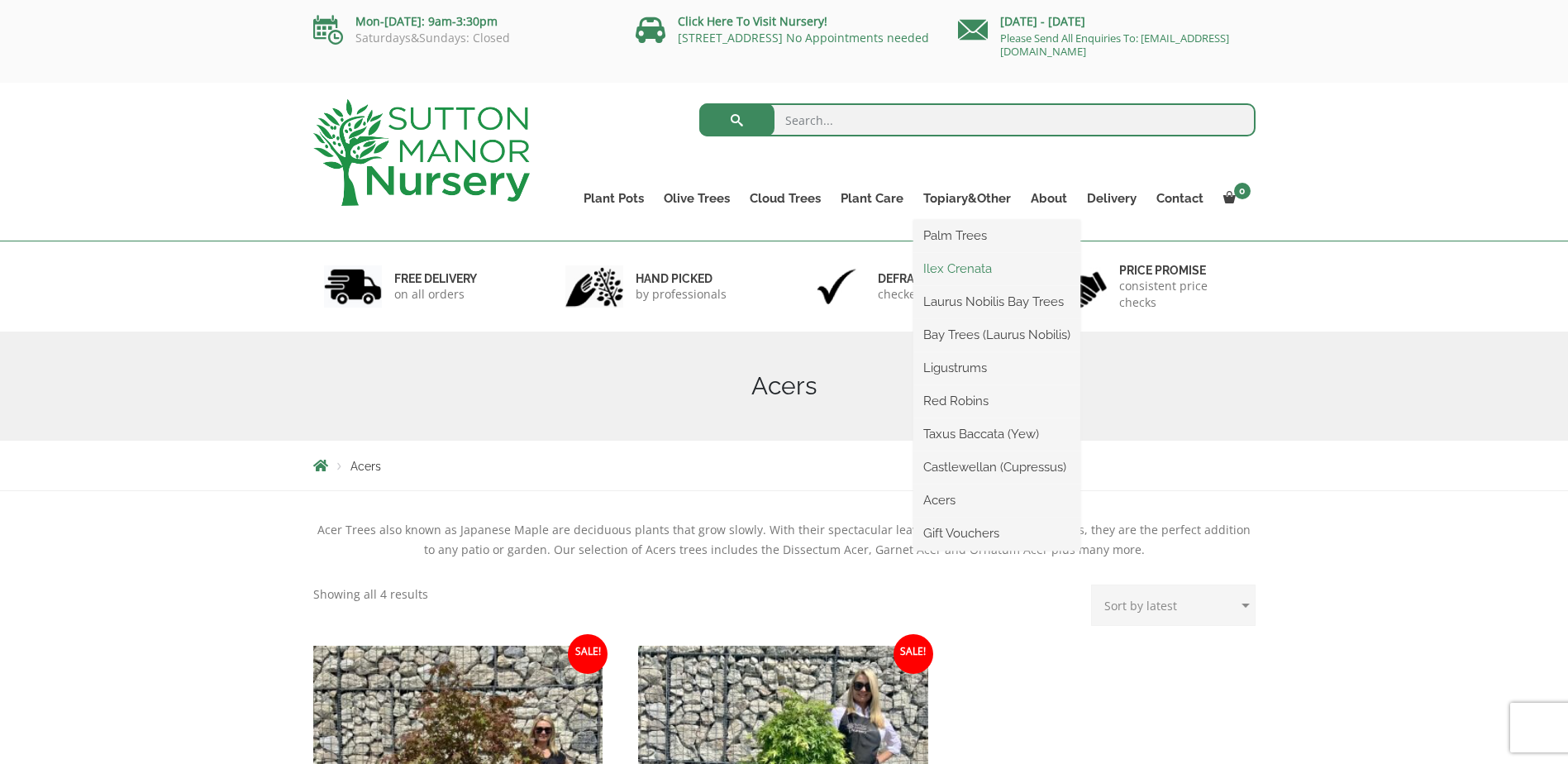
click at [981, 267] on link "Ilex Crenata" at bounding box center [997, 268] width 167 height 25
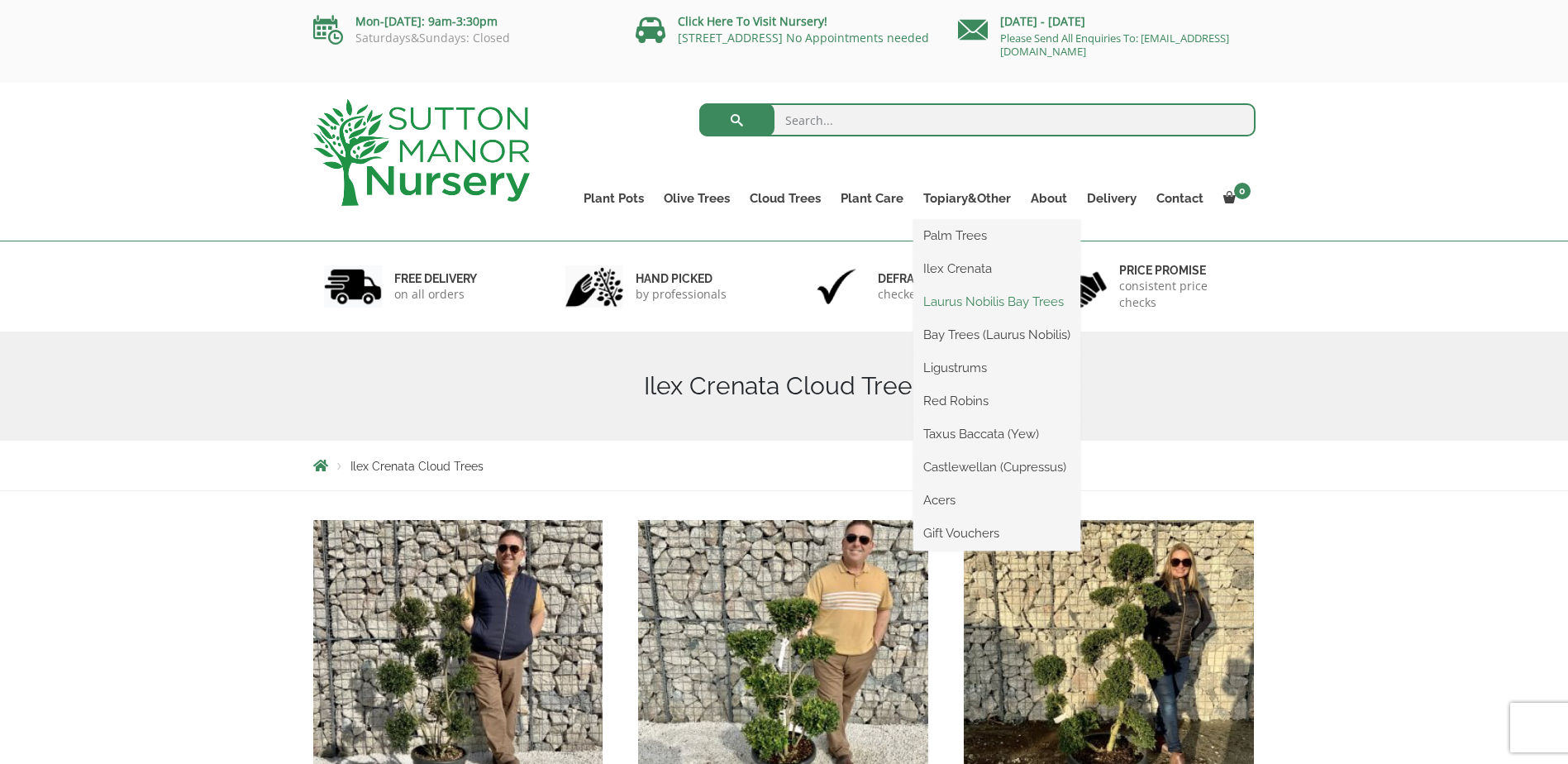
click at [974, 300] on link "Laurus Nobilis Bay Trees" at bounding box center [997, 301] width 167 height 25
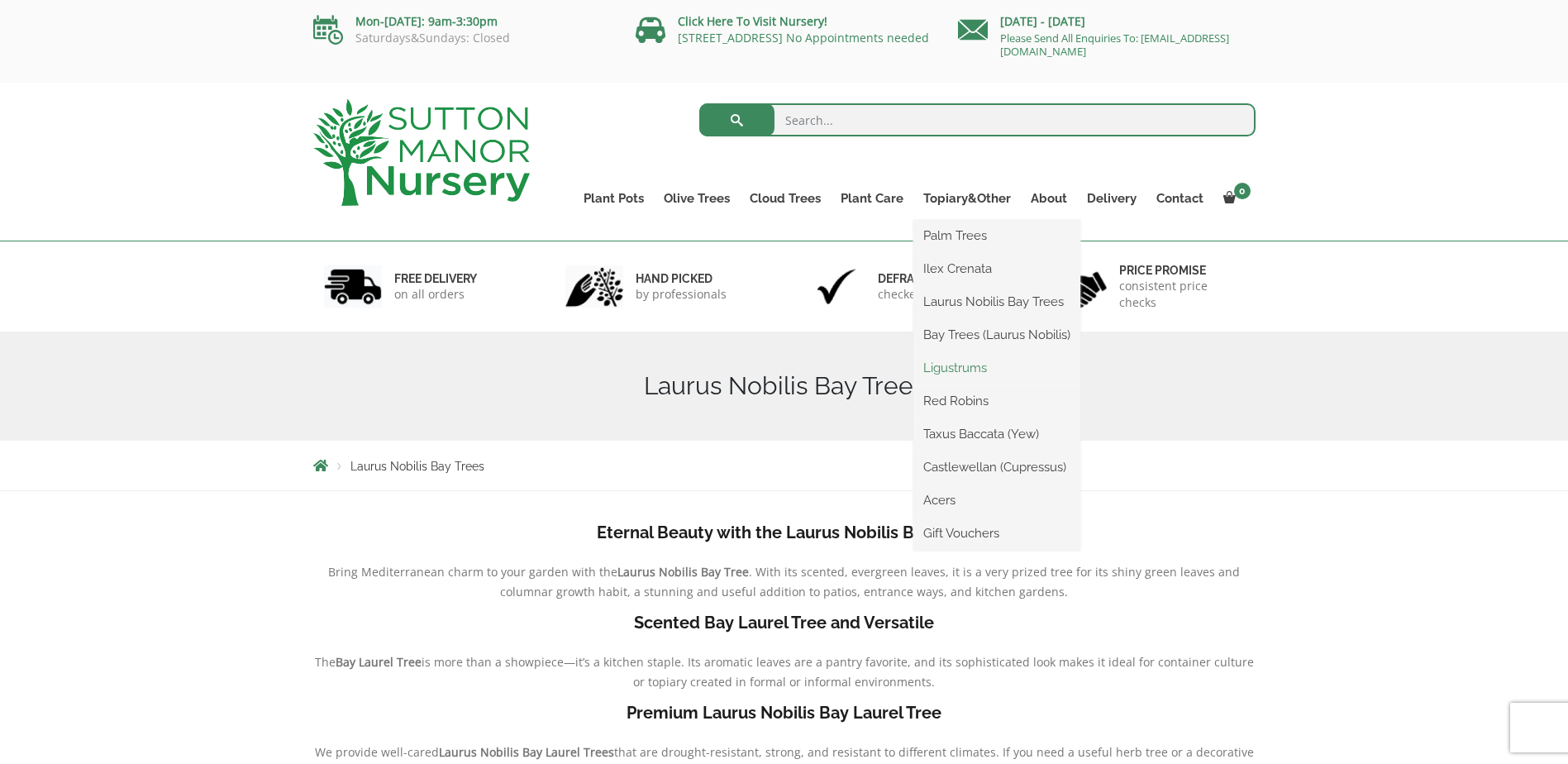
click at [968, 361] on link "Ligustrums" at bounding box center [997, 367] width 167 height 25
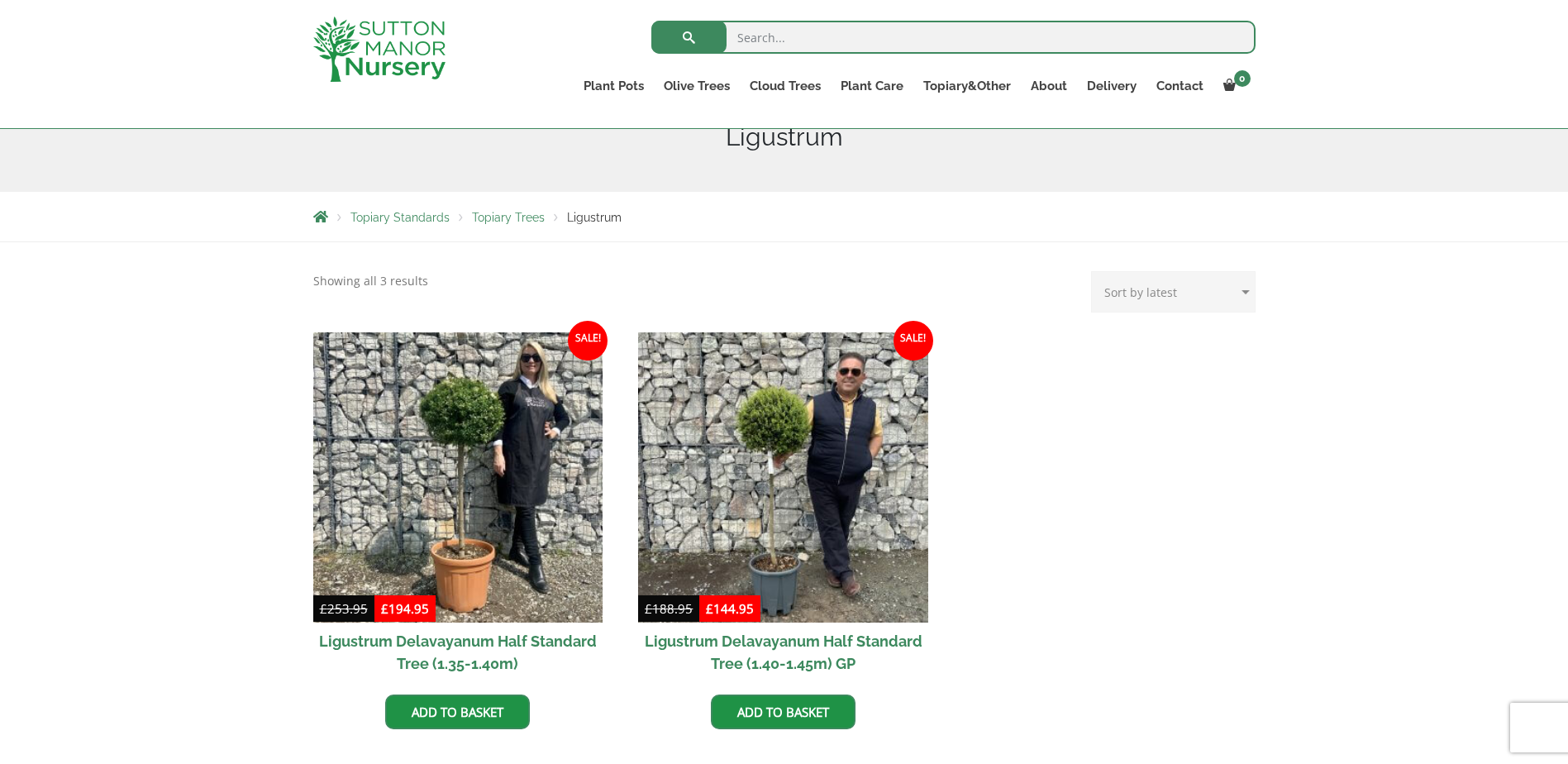
scroll to position [248, 0]
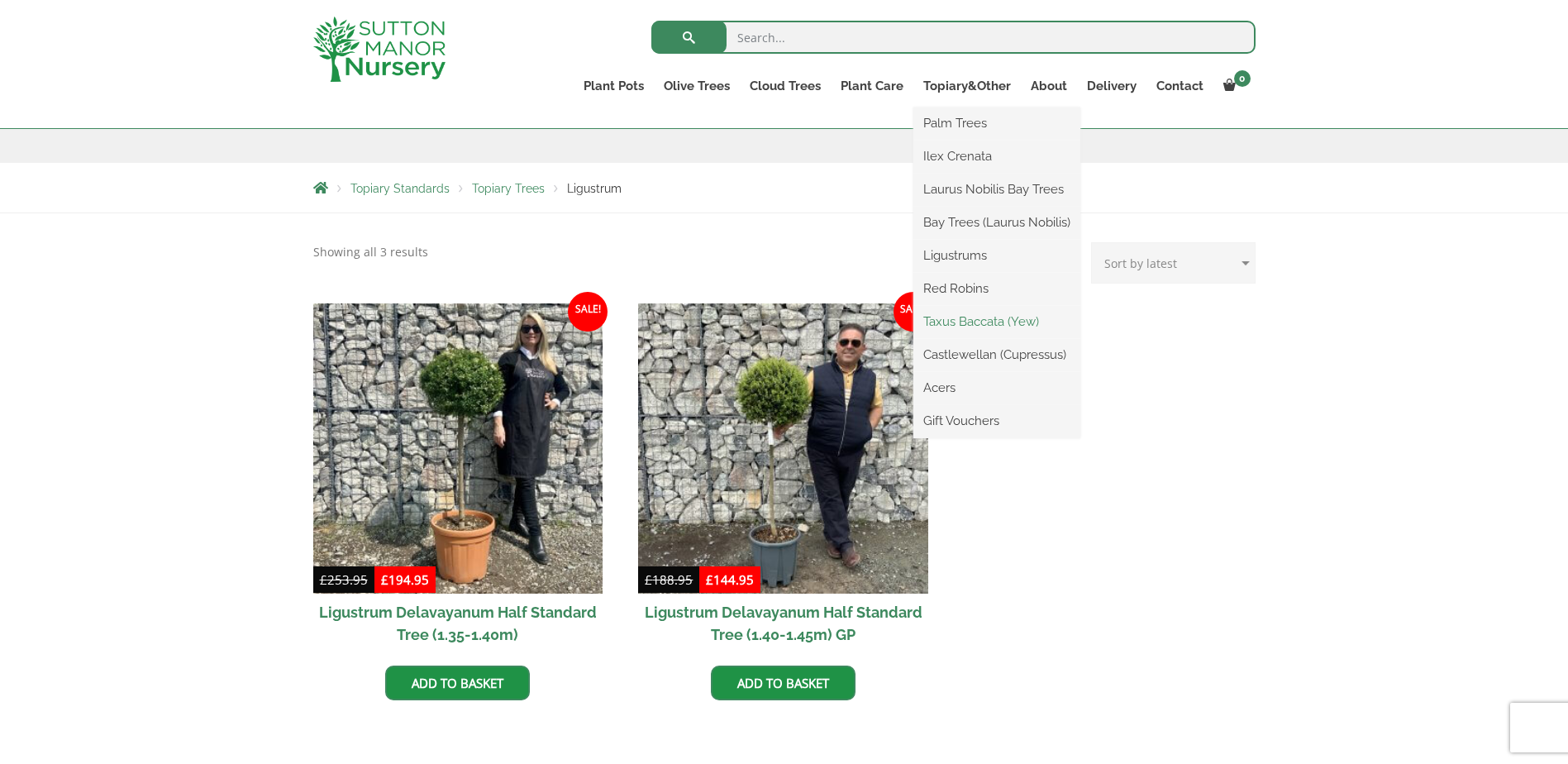
click at [960, 314] on link "Taxus Baccata (Yew)" at bounding box center [997, 321] width 167 height 25
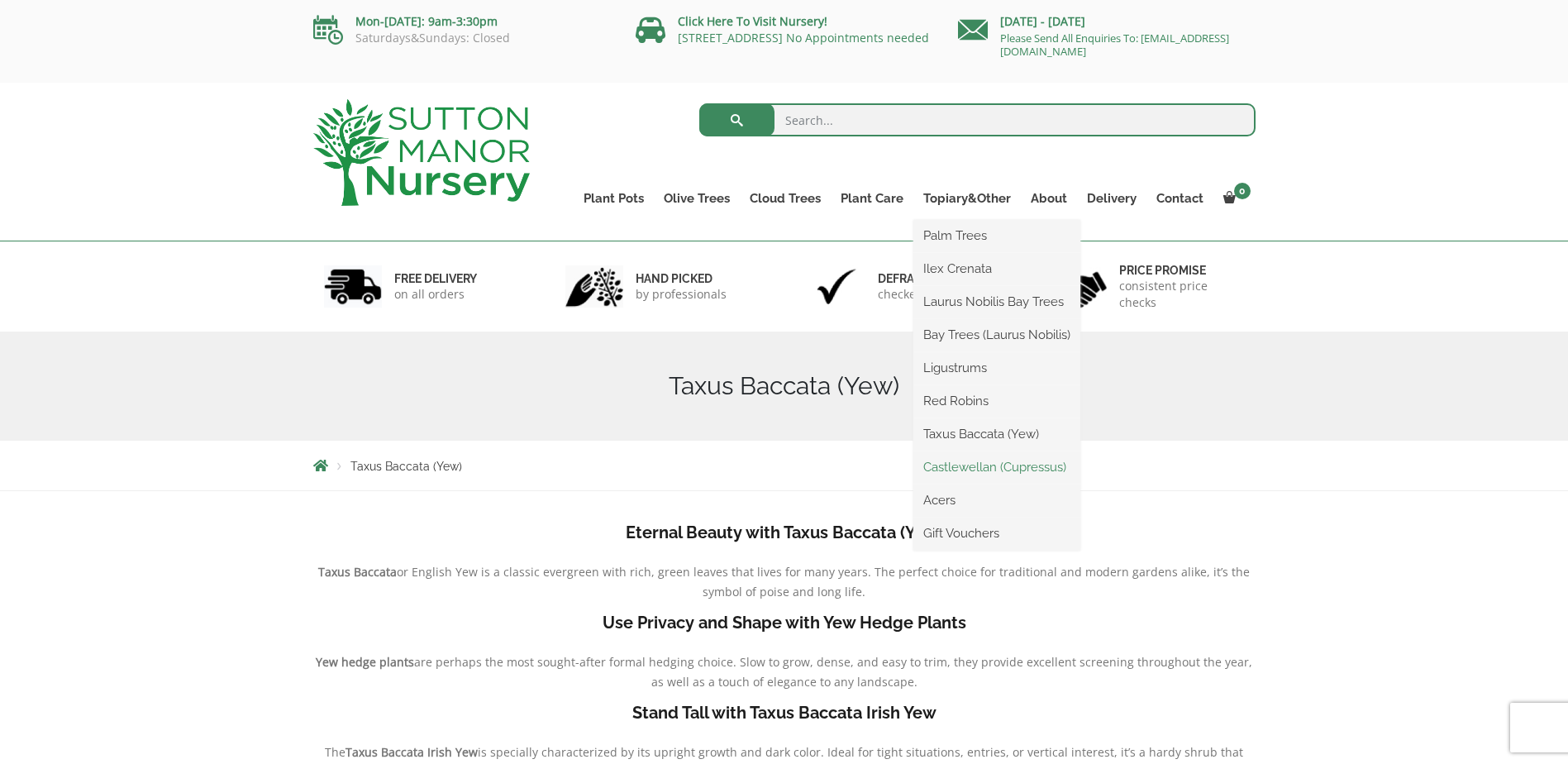
click at [1001, 465] on link "Castlewellan (Cupressus)" at bounding box center [997, 467] width 167 height 25
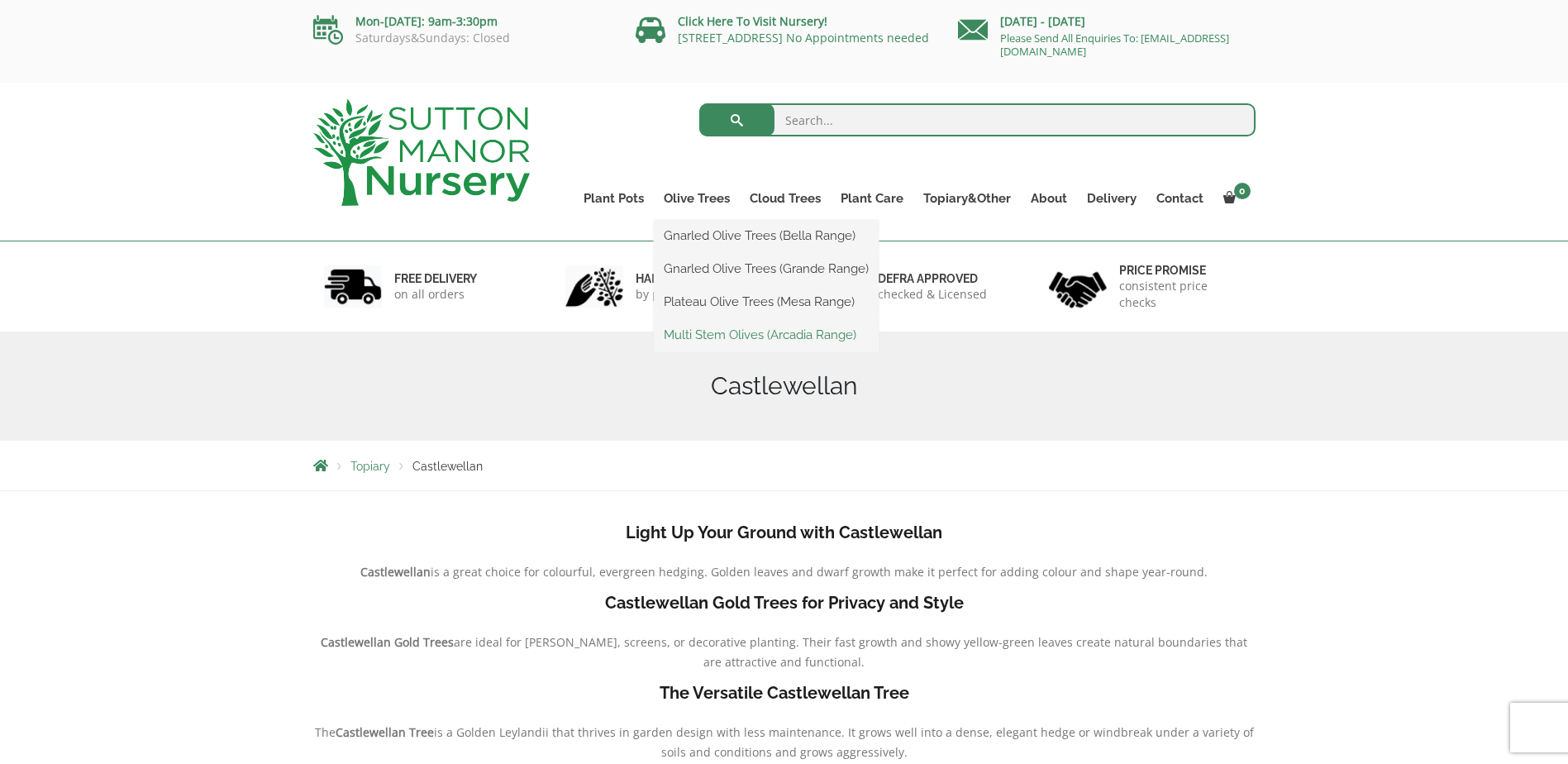
click at [720, 337] on link "Multi Stem Olives (Arcadia Range)" at bounding box center [766, 335] width 224 height 25
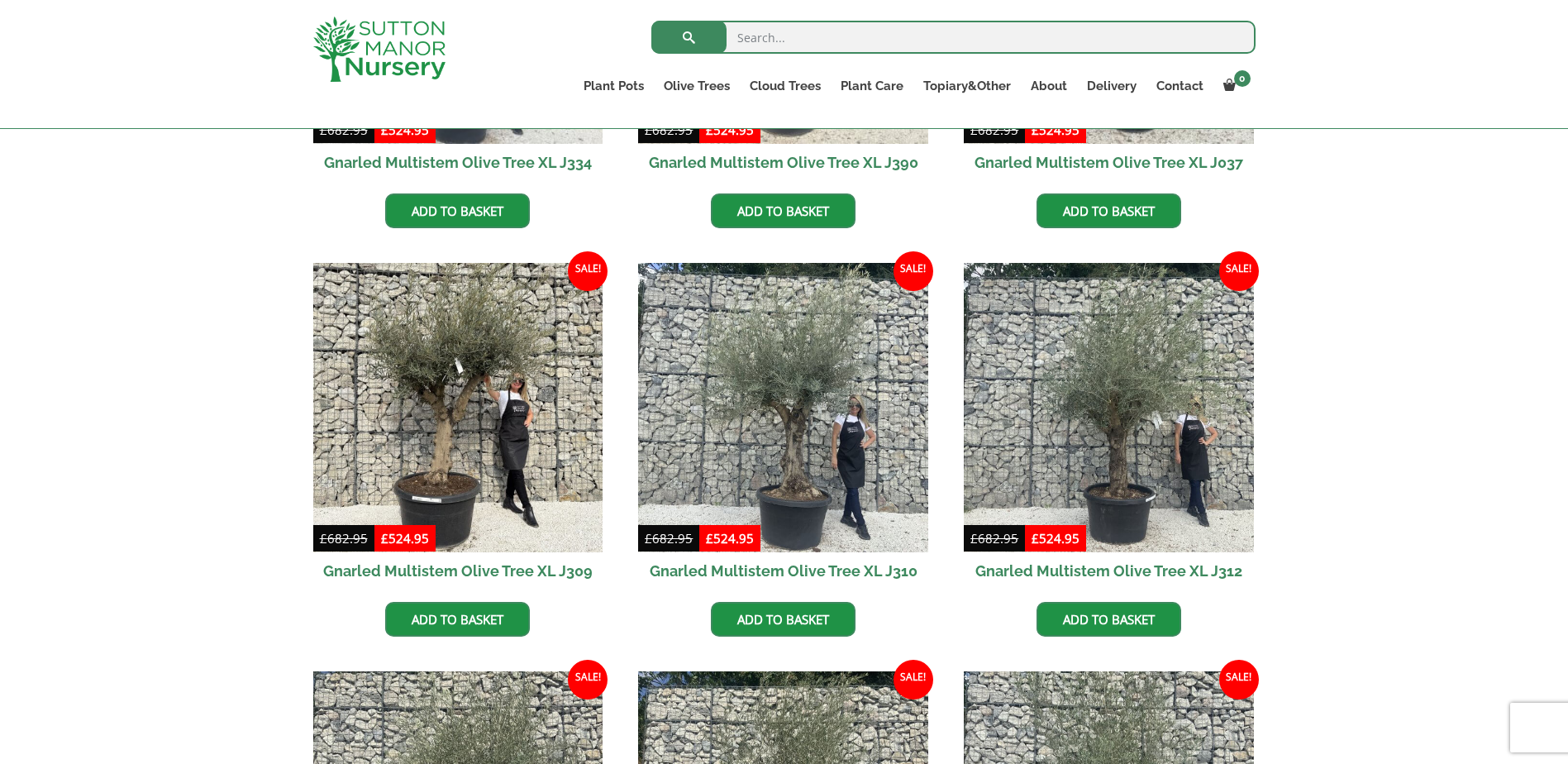
scroll to position [992, 0]
